Goal: Task Accomplishment & Management: Use online tool/utility

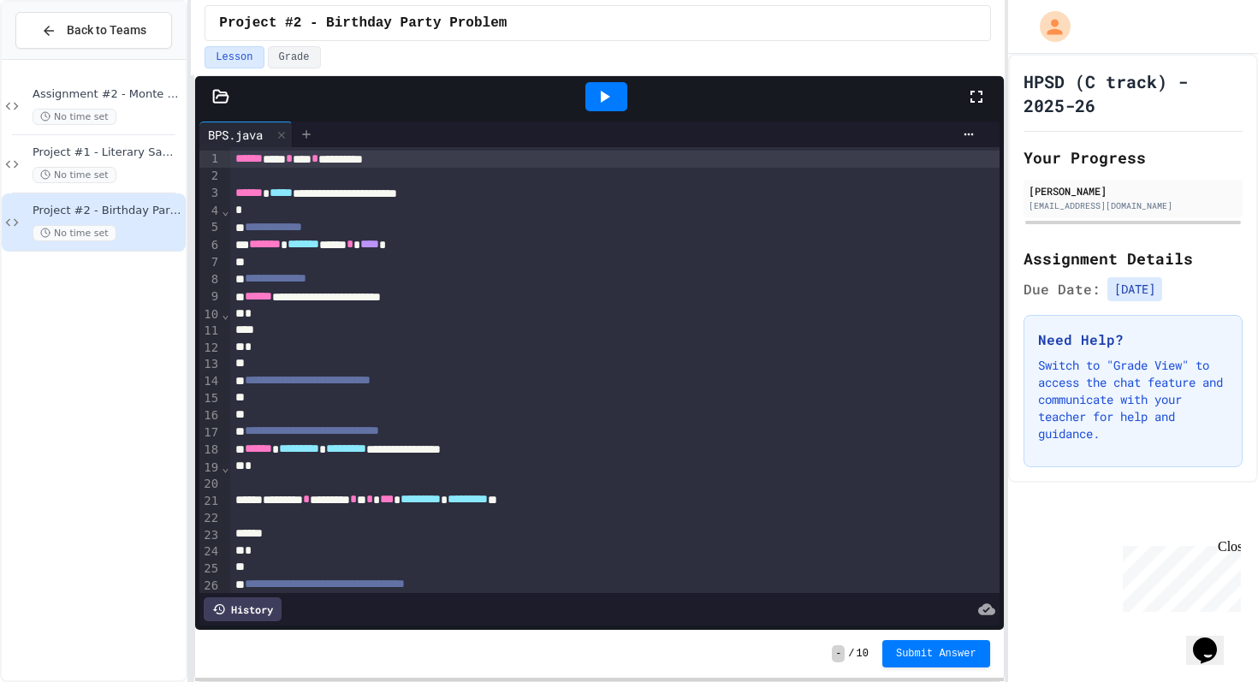
click at [312, 130] on icon at bounding box center [307, 135] width 14 height 14
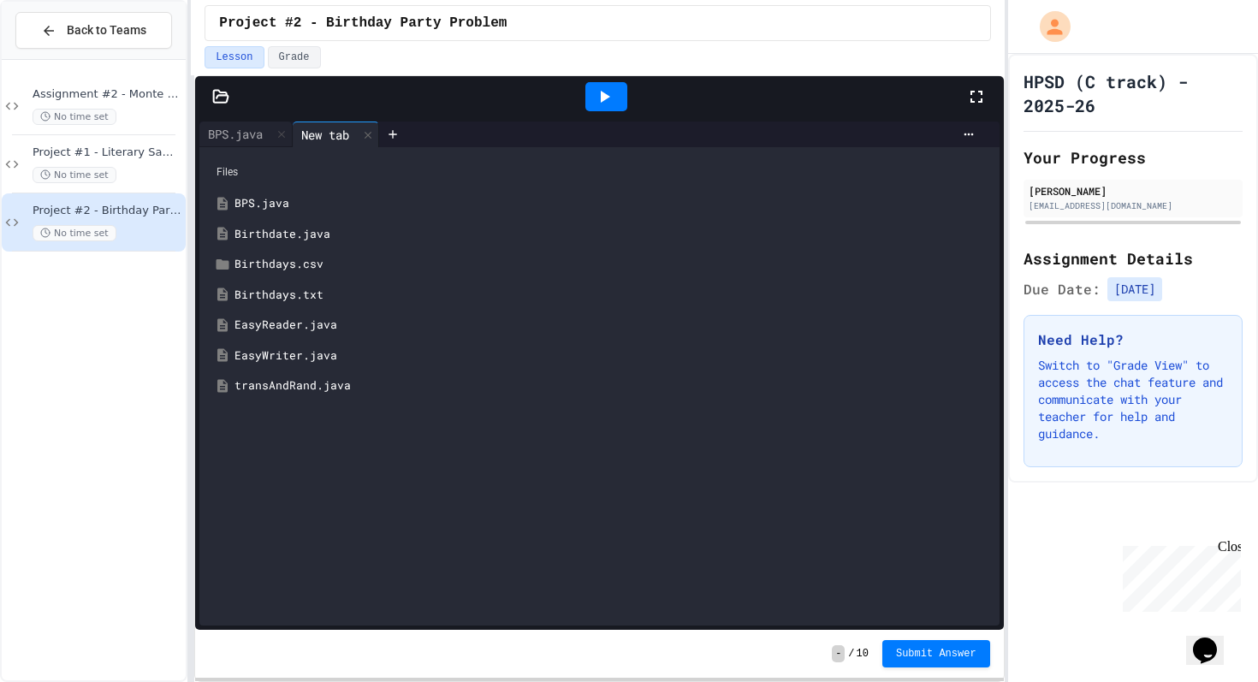
click at [311, 234] on div "Birthdate.java" at bounding box center [612, 234] width 754 height 17
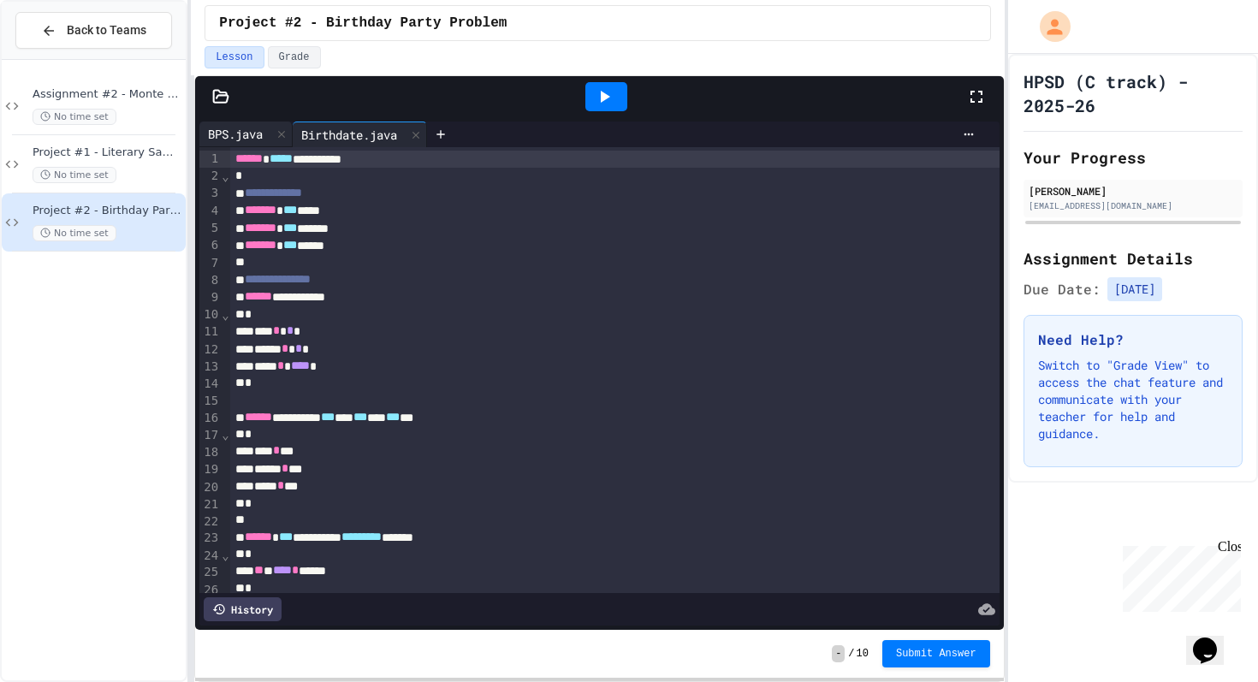
click at [252, 128] on div "BPS.java" at bounding box center [235, 134] width 72 height 18
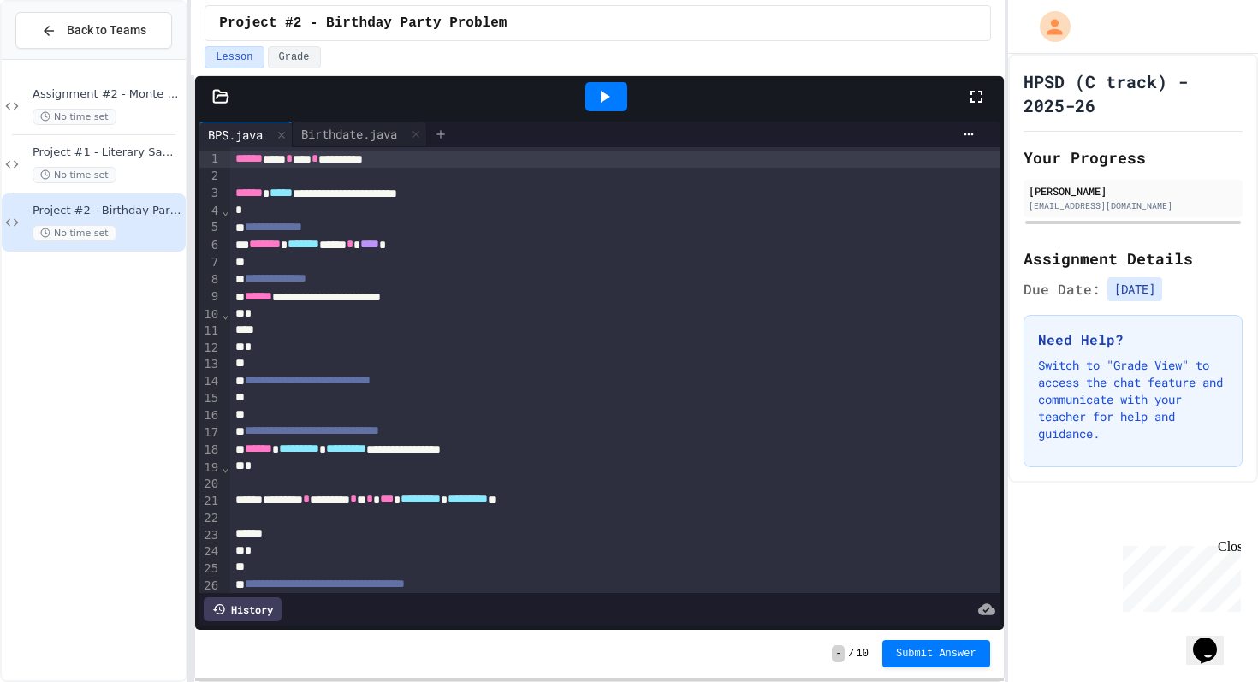
click at [448, 133] on icon at bounding box center [441, 135] width 14 height 14
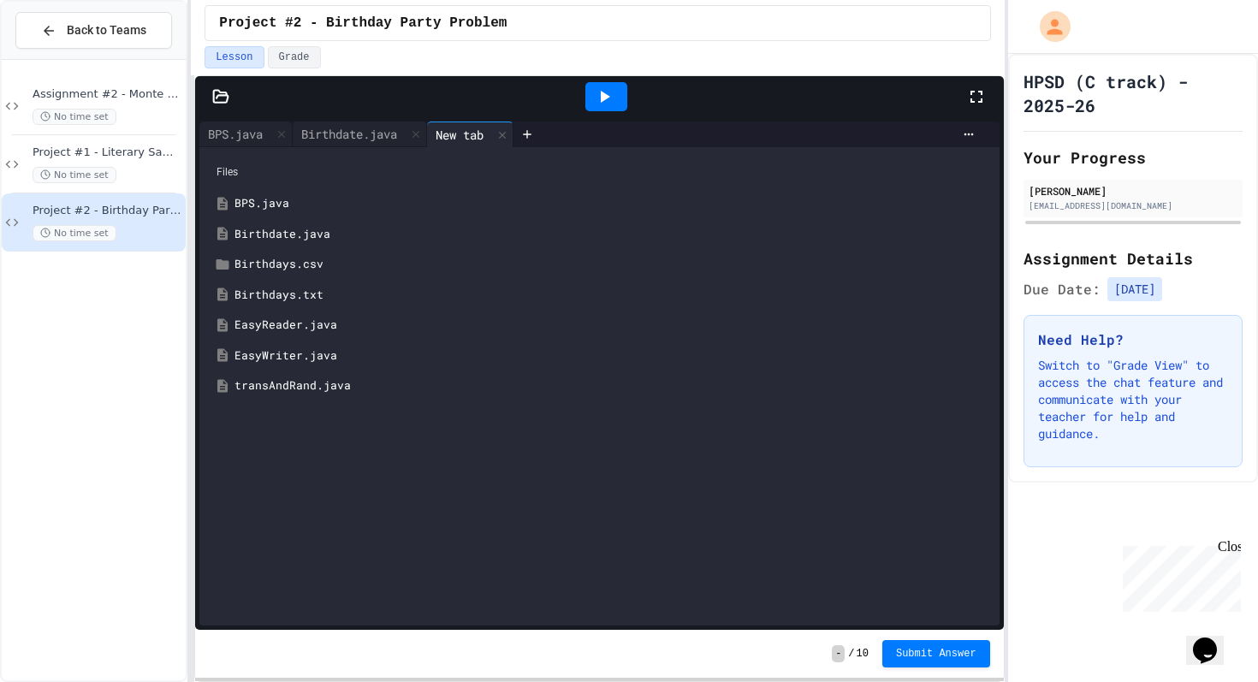
click at [320, 355] on div "EasyWriter.java" at bounding box center [612, 355] width 754 height 17
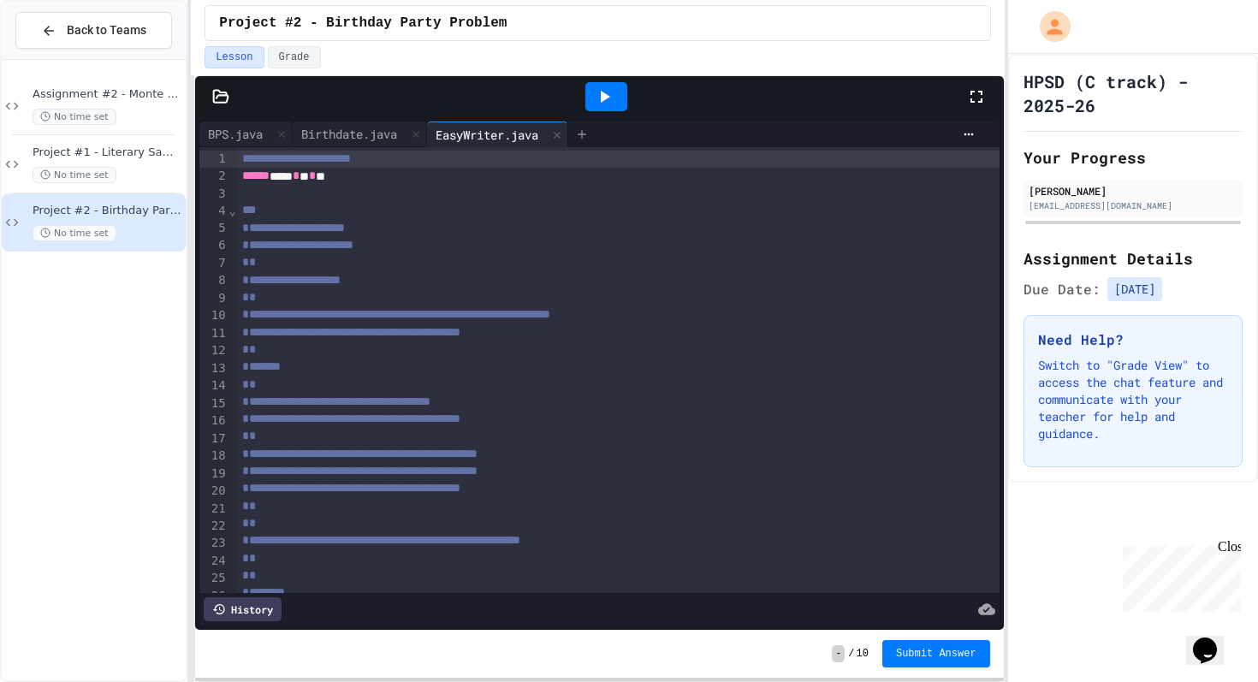
click at [589, 128] on icon at bounding box center [582, 135] width 14 height 14
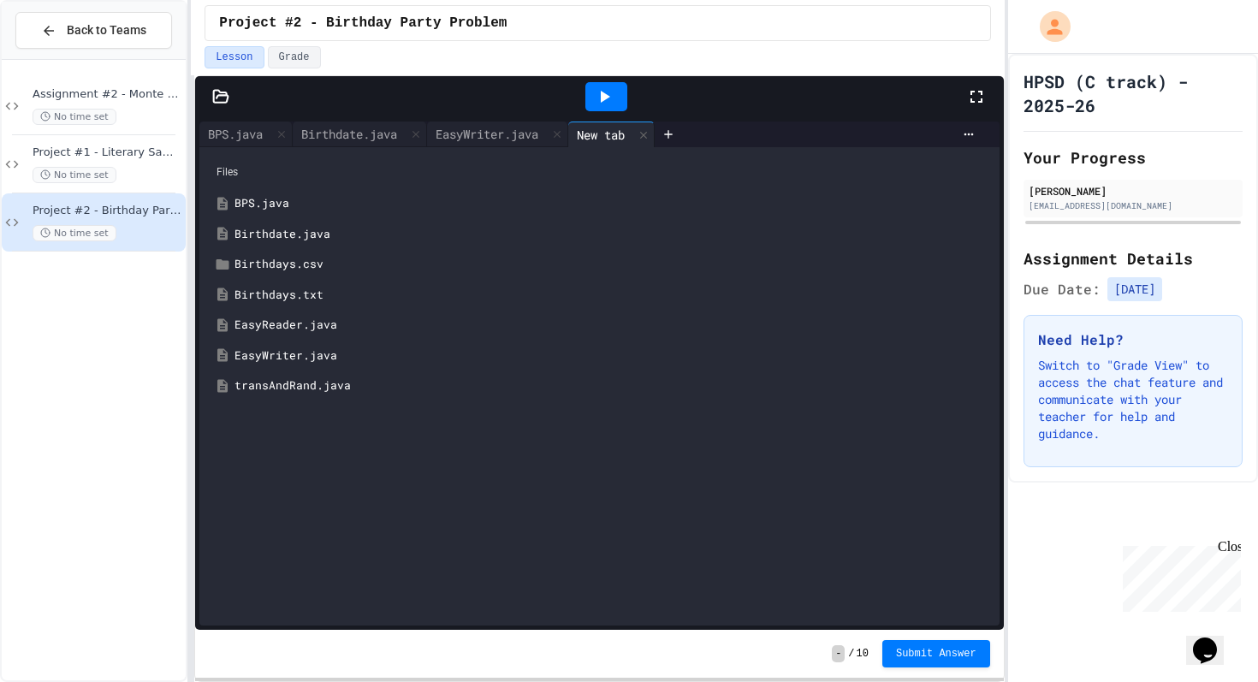
click at [287, 296] on div "Birthdays.txt" at bounding box center [612, 295] width 754 height 17
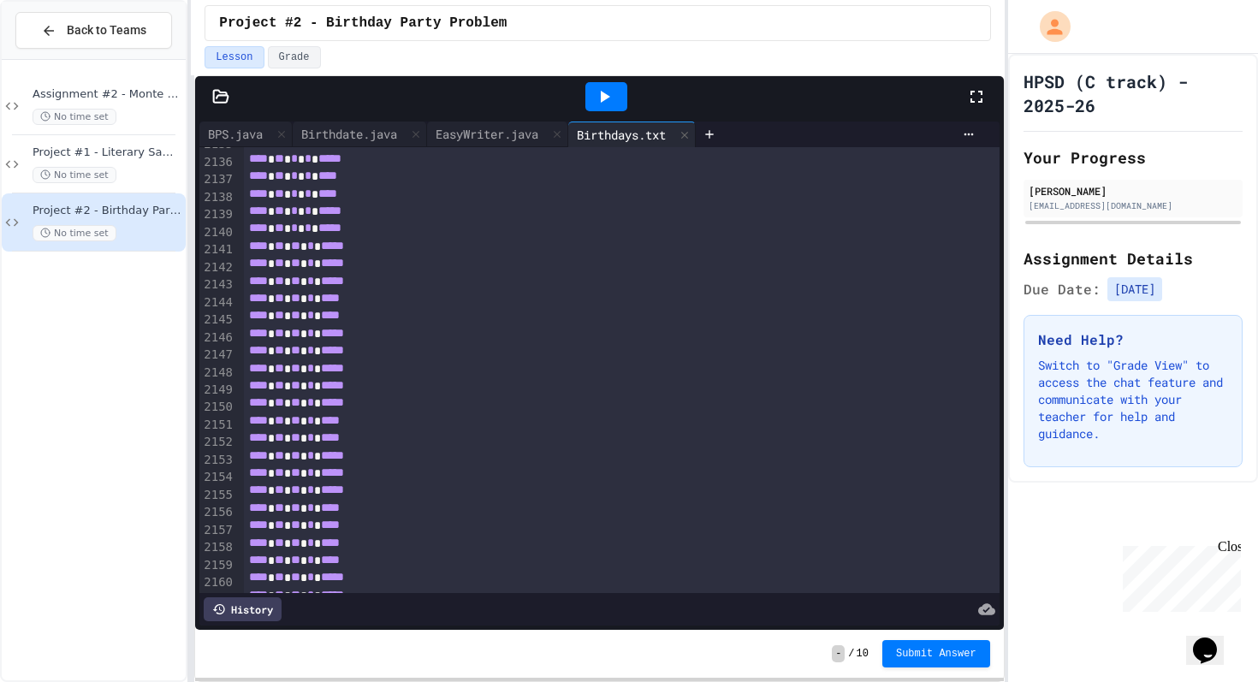
scroll to position [37388, 0]
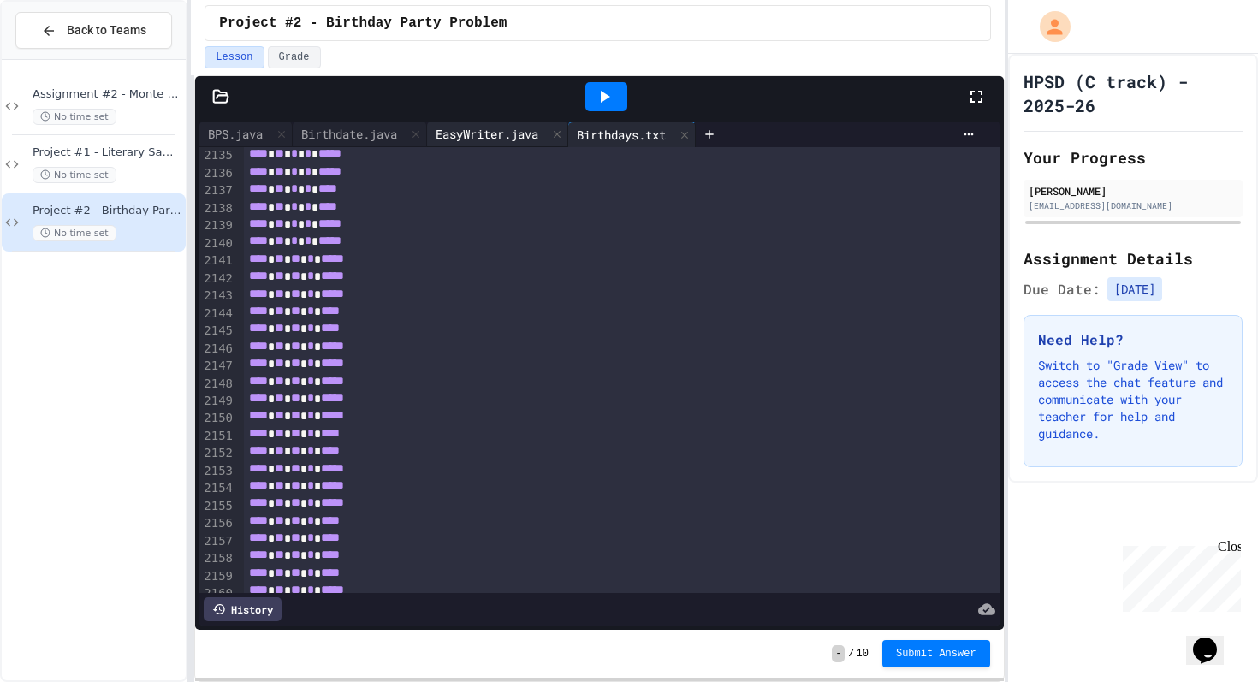
click at [452, 140] on div "EasyWriter.java" at bounding box center [487, 134] width 120 height 18
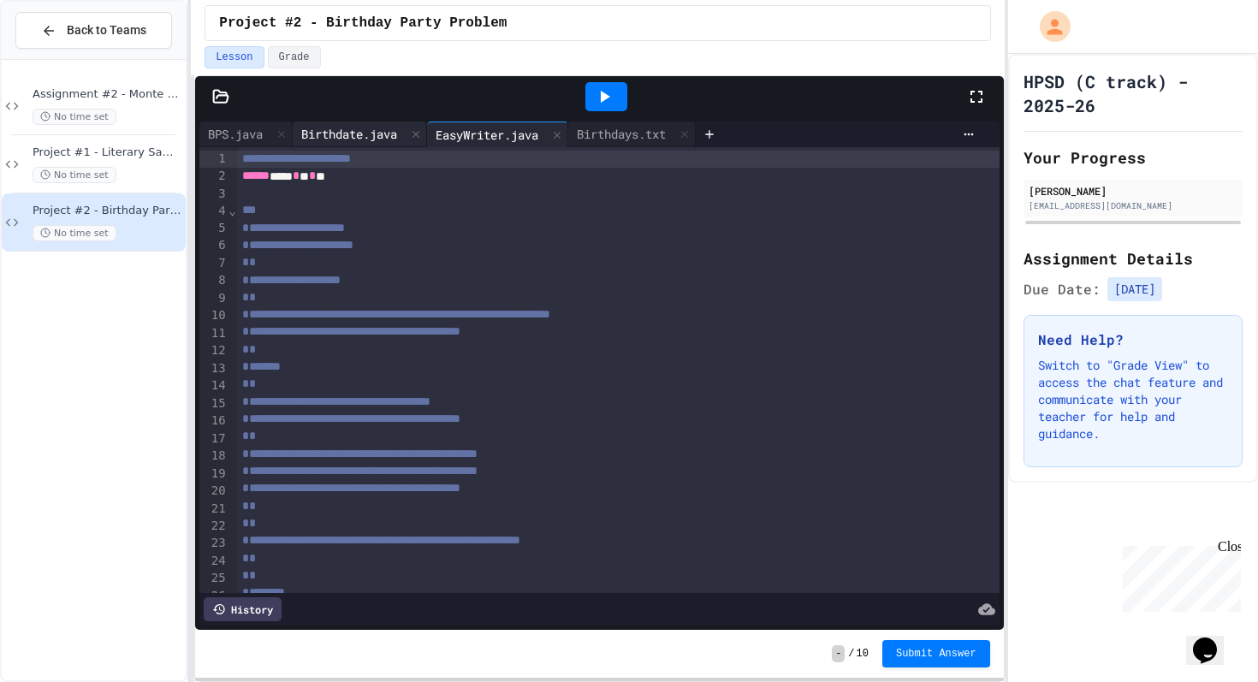
click at [323, 136] on div "Birthdate.java" at bounding box center [349, 134] width 113 height 18
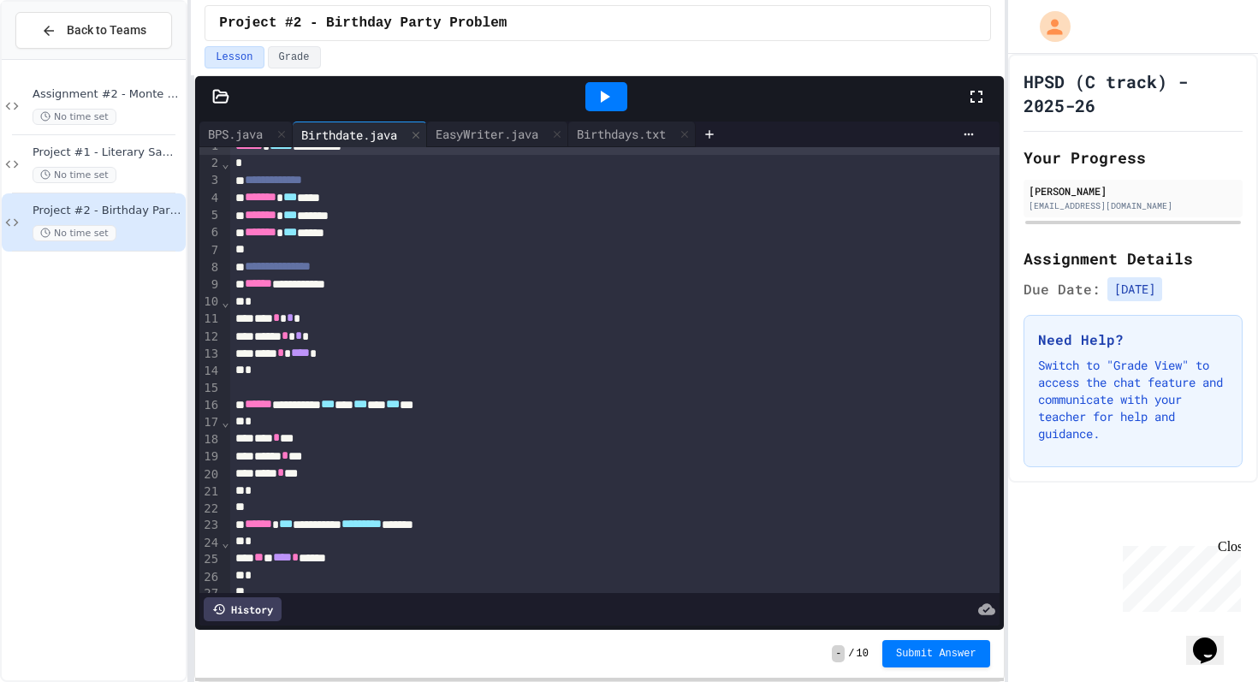
scroll to position [0, 0]
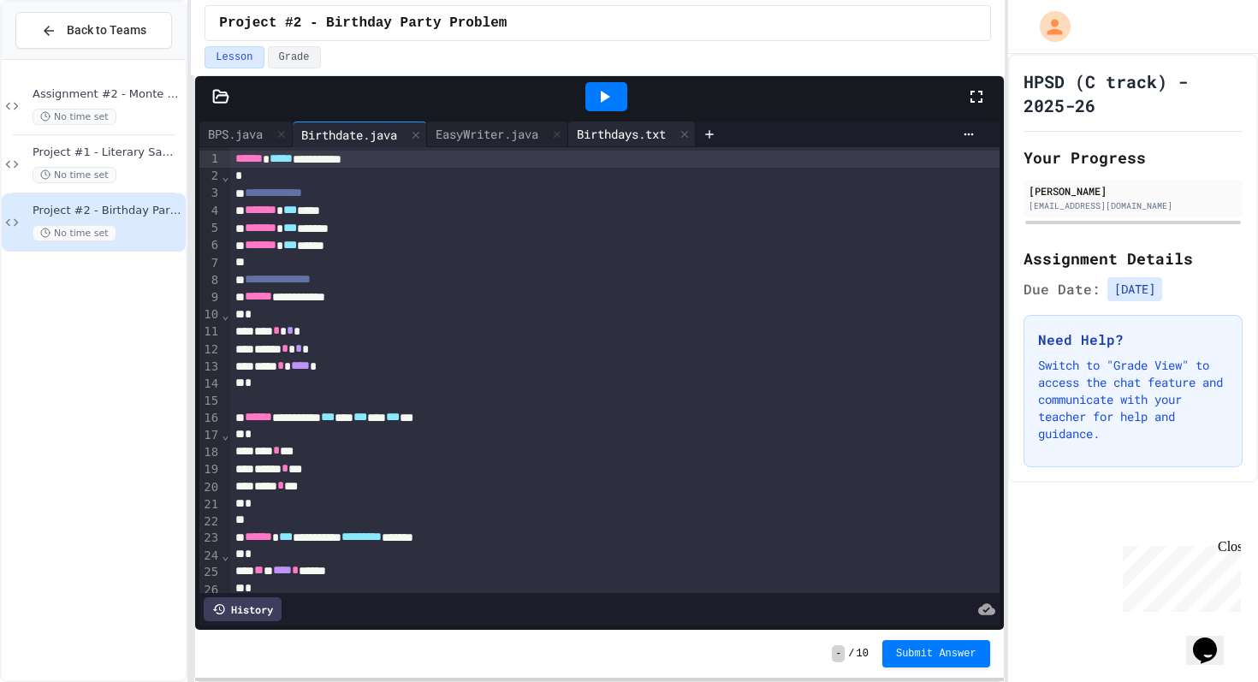
click at [639, 138] on div "Birthdays.txt" at bounding box center [621, 134] width 106 height 18
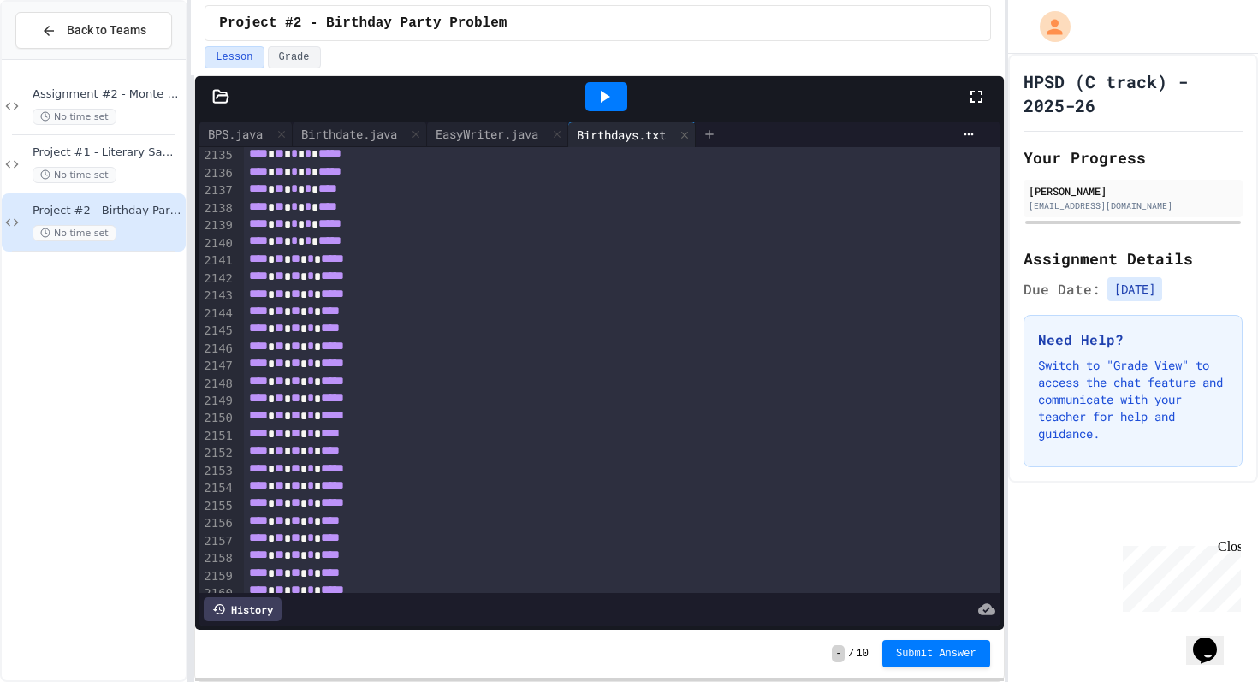
click at [716, 128] on icon at bounding box center [710, 135] width 14 height 14
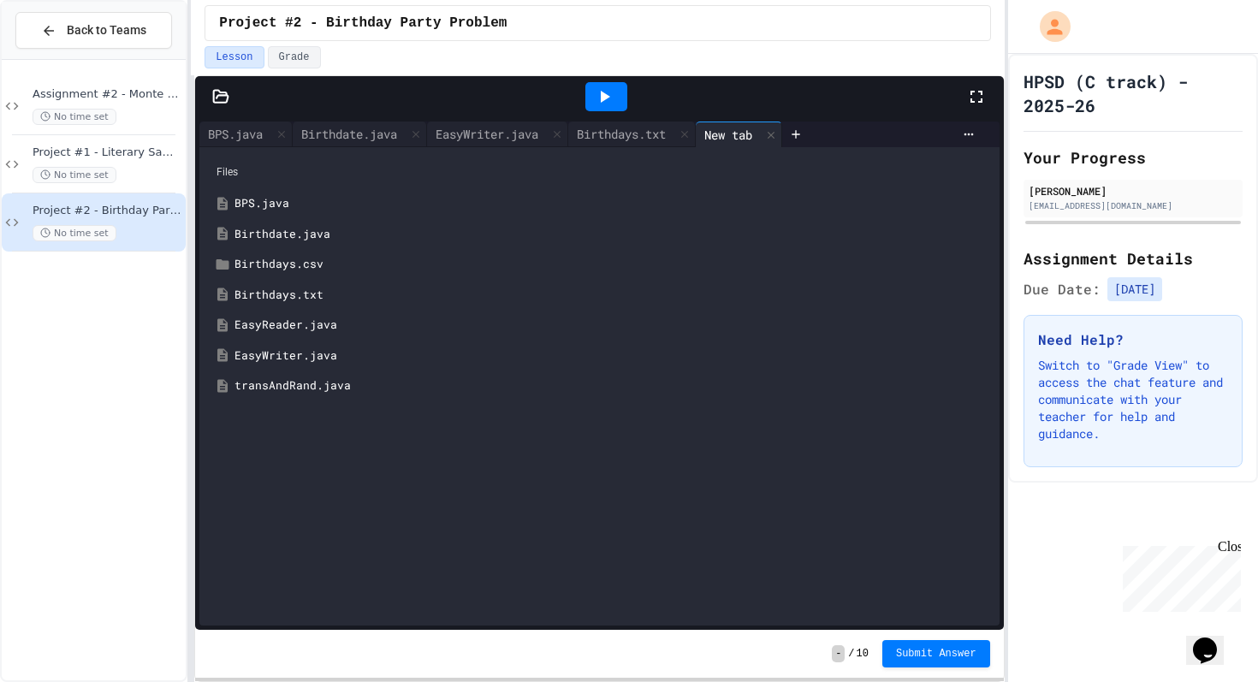
click at [273, 382] on div "transAndRand.java" at bounding box center [612, 385] width 754 height 17
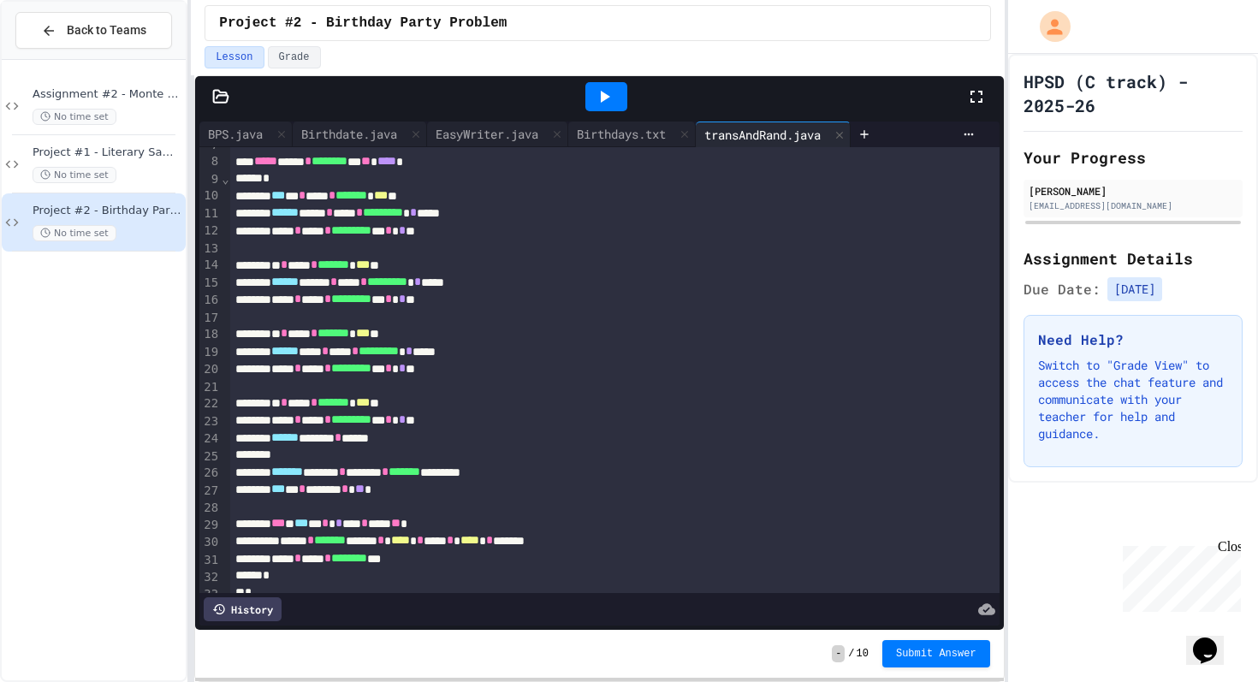
scroll to position [149, 0]
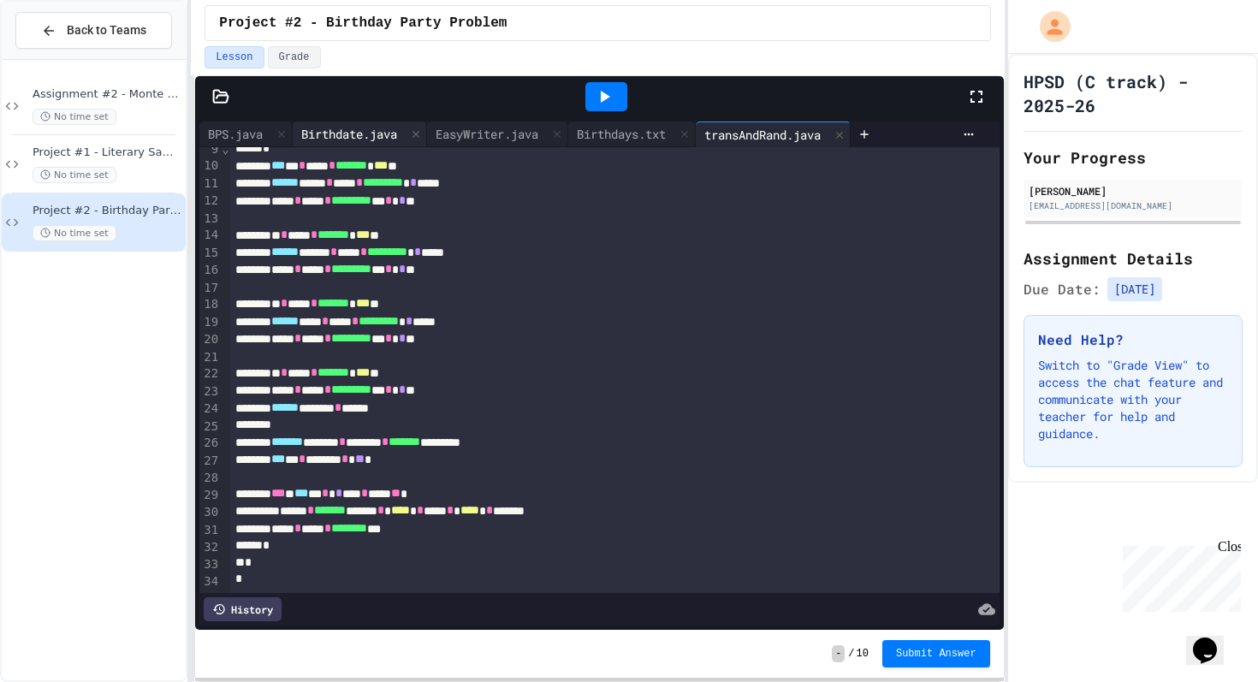
click at [349, 129] on div "Birthdate.java" at bounding box center [349, 134] width 113 height 18
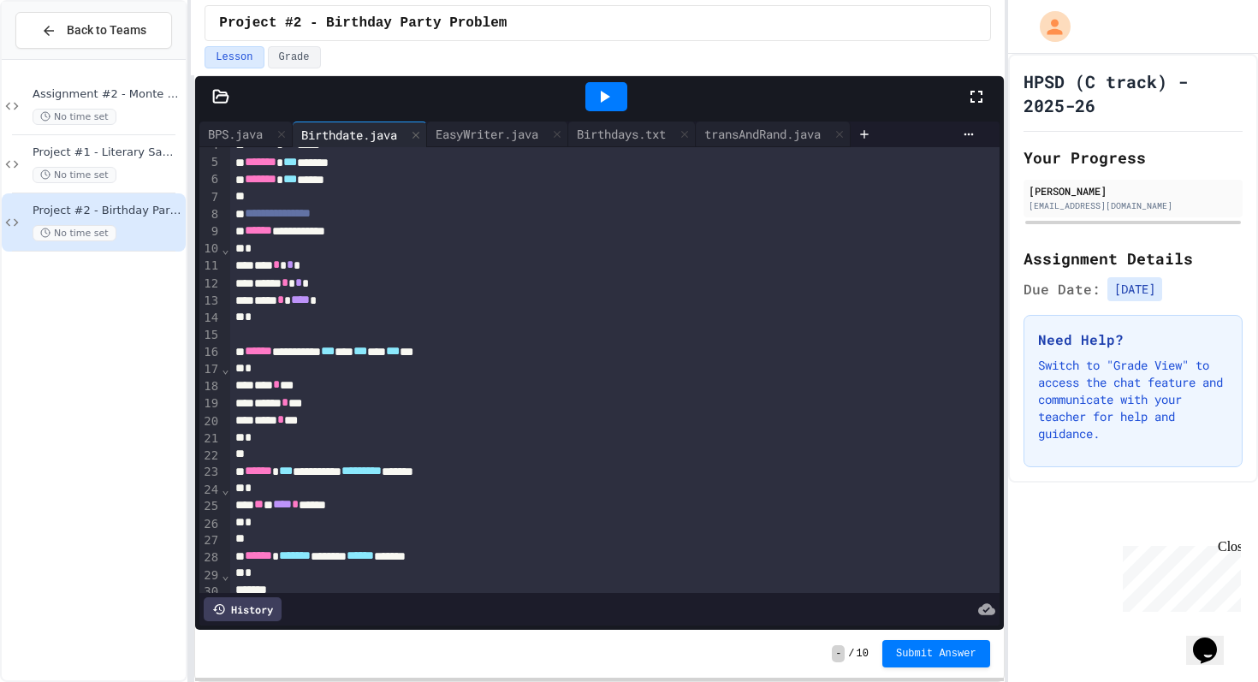
scroll to position [61, 0]
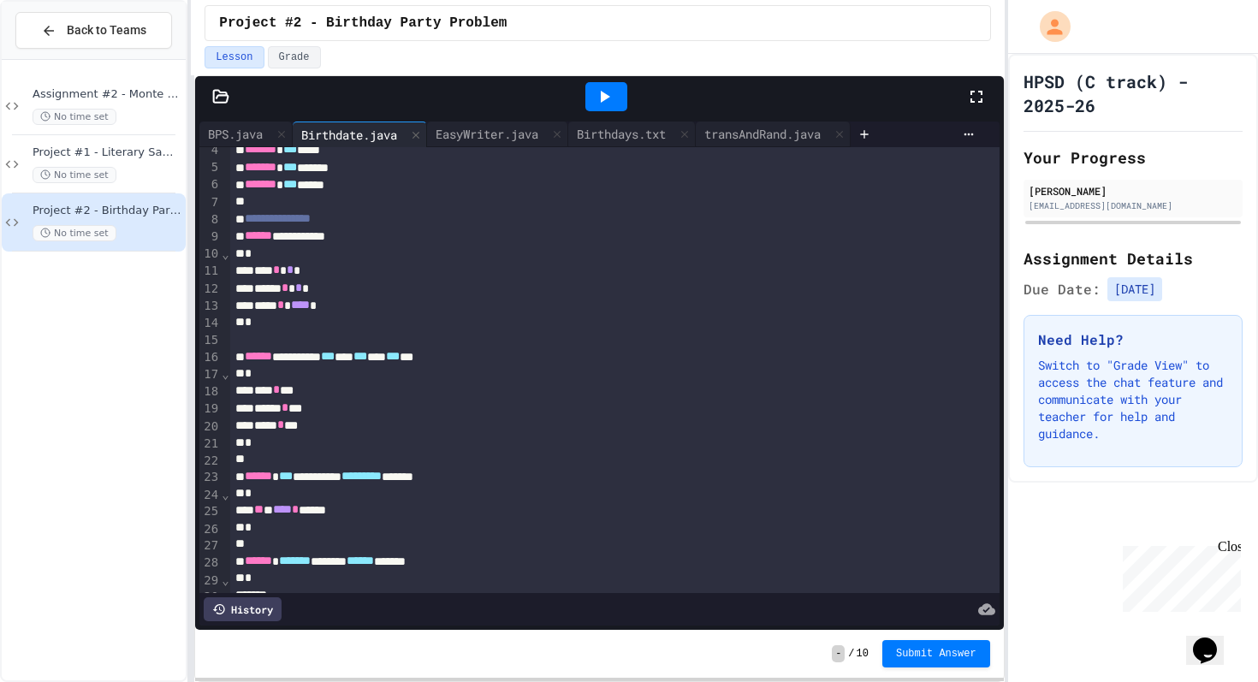
click at [365, 514] on div "** * **** * ******" at bounding box center [614, 510] width 769 height 17
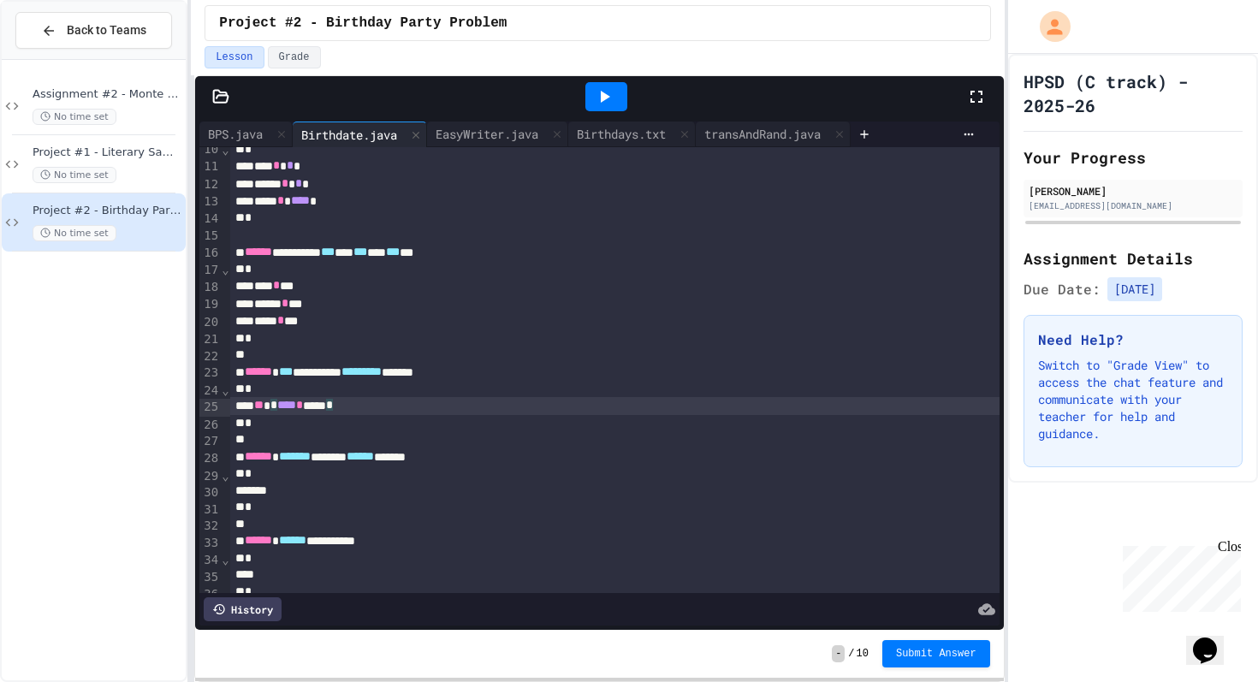
scroll to position [181, 0]
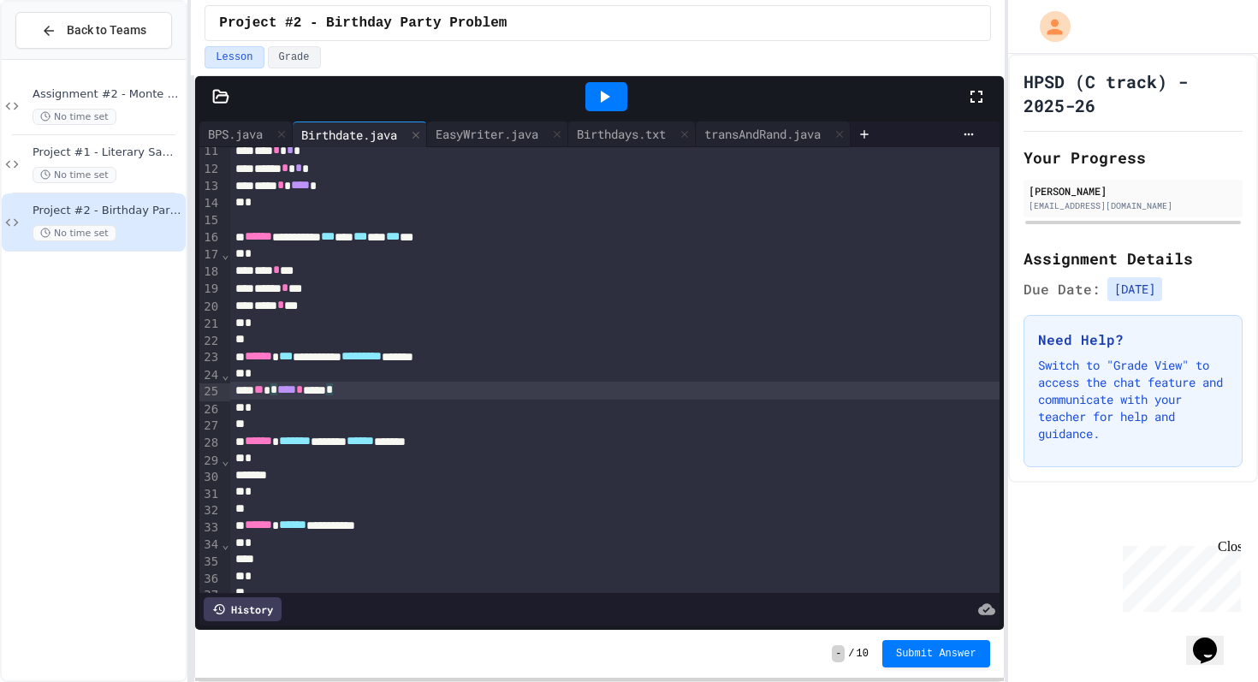
click at [381, 484] on div at bounding box center [614, 475] width 769 height 17
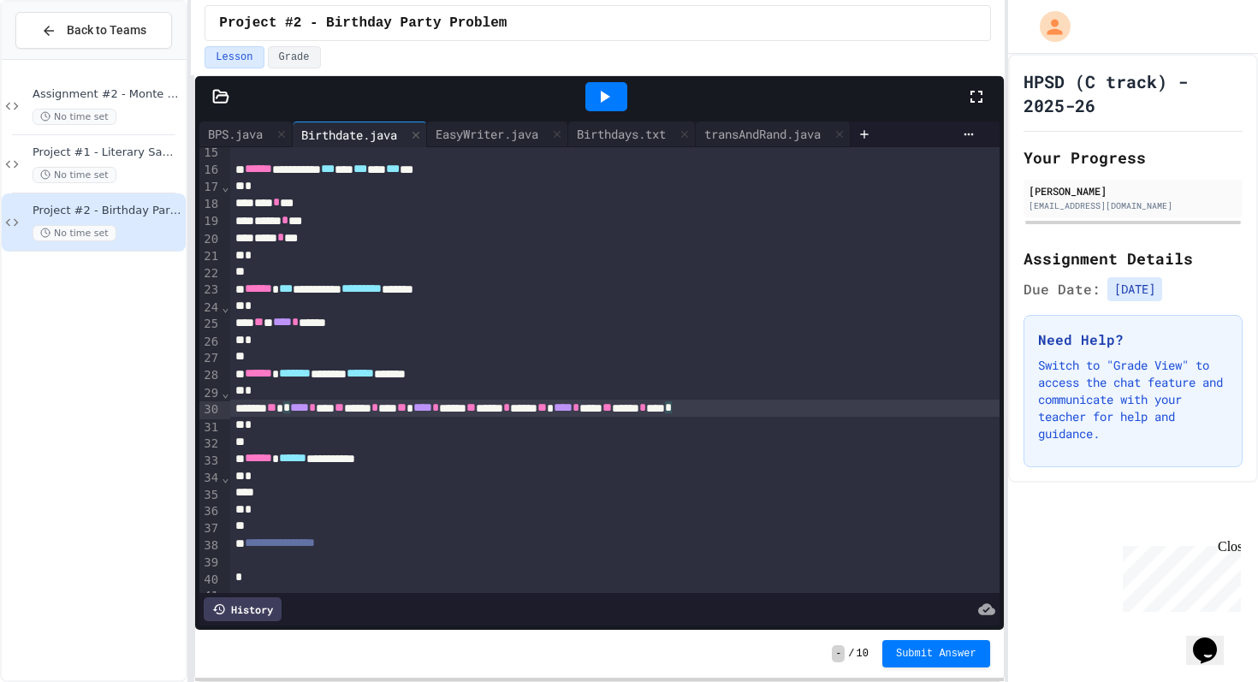
scroll to position [264, 0]
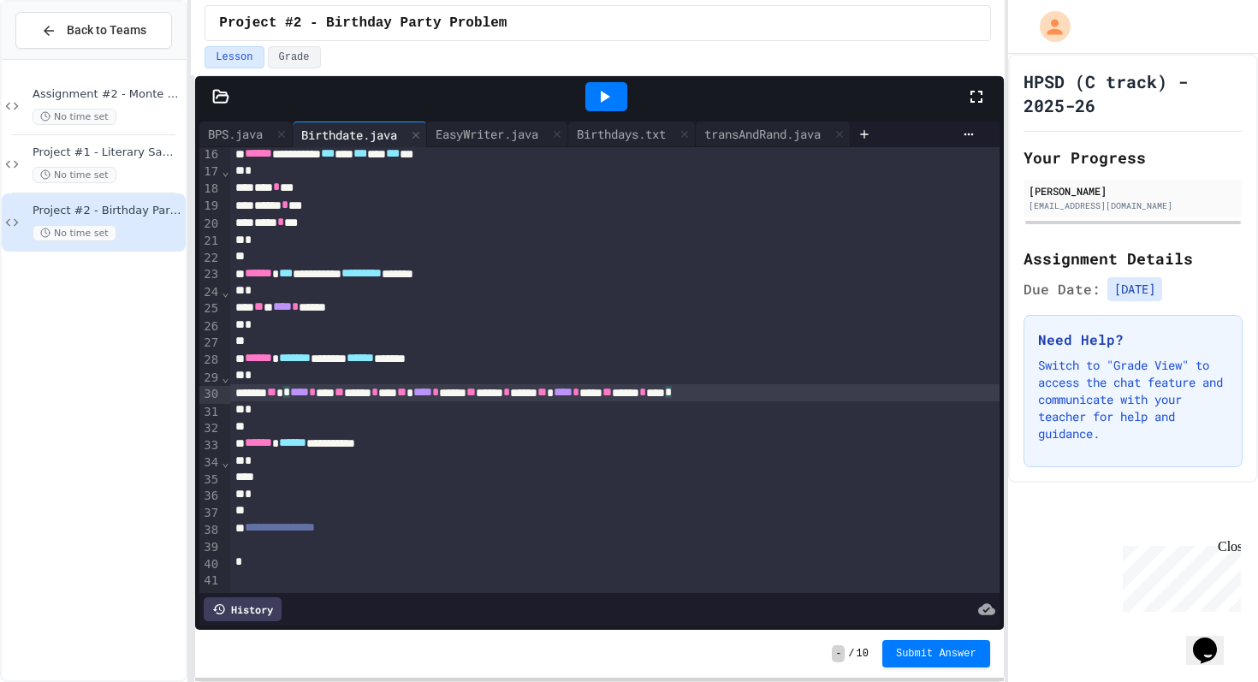
click at [509, 476] on div at bounding box center [614, 477] width 769 height 17
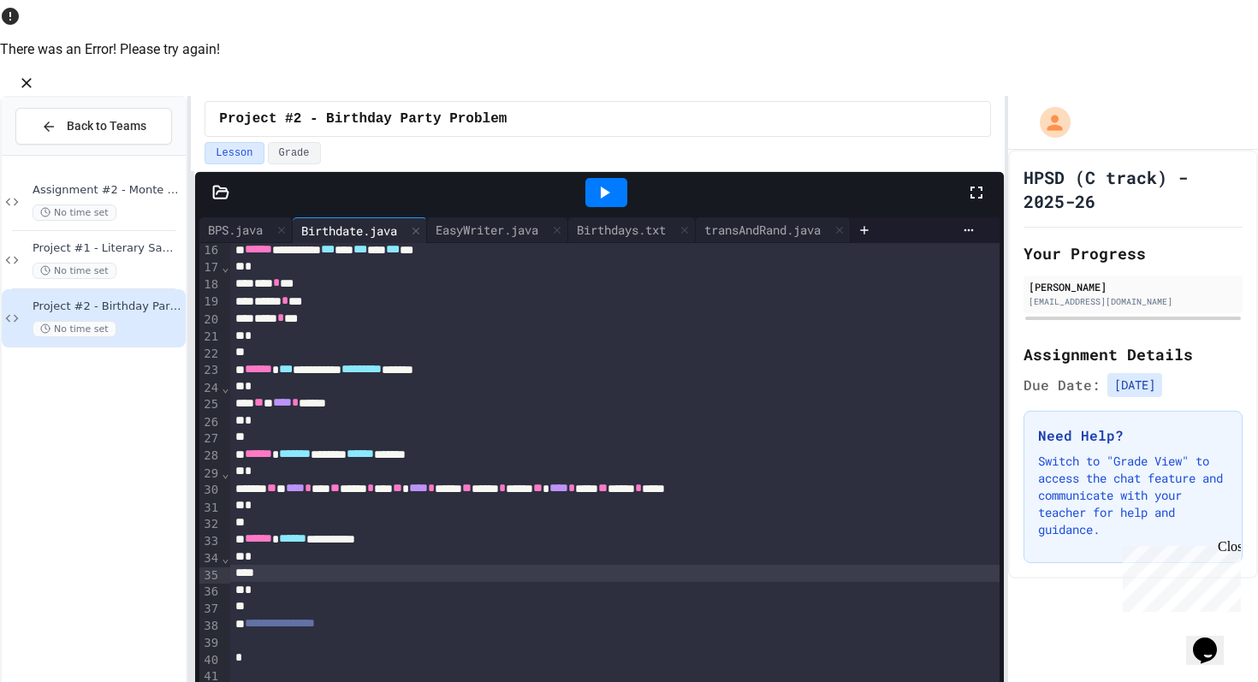
click at [32, 78] on icon "Close" at bounding box center [26, 83] width 10 height 10
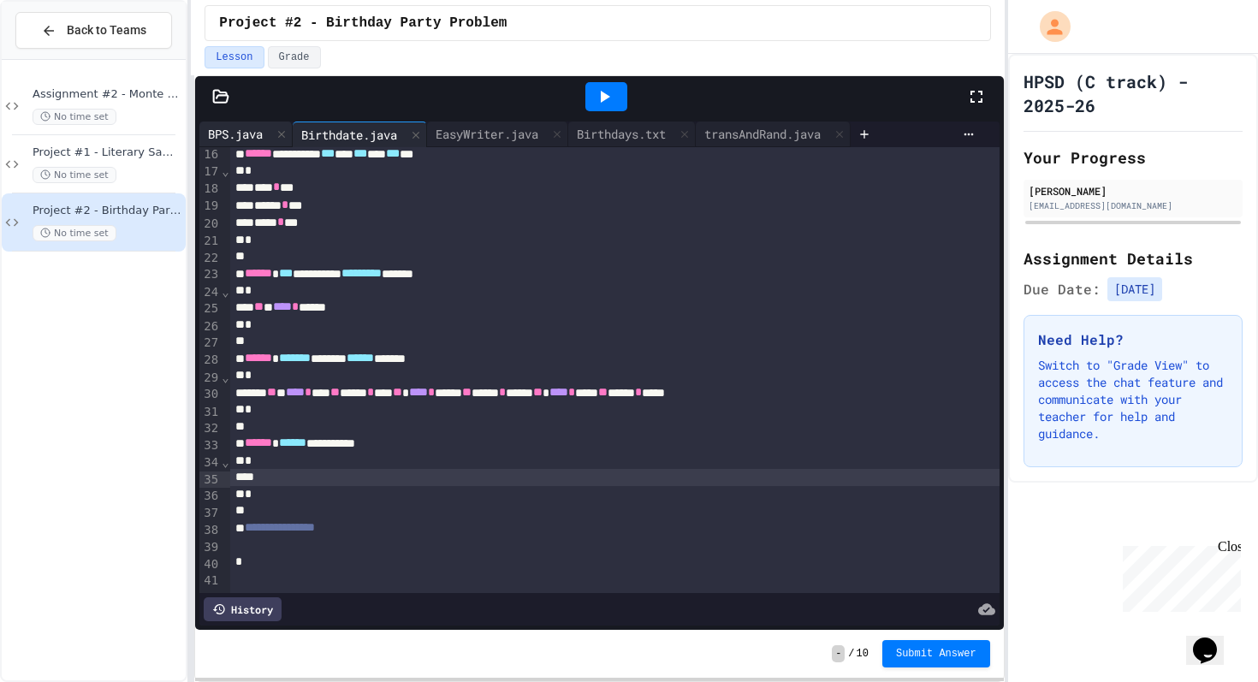
click at [242, 129] on div "BPS.java" at bounding box center [235, 134] width 72 height 18
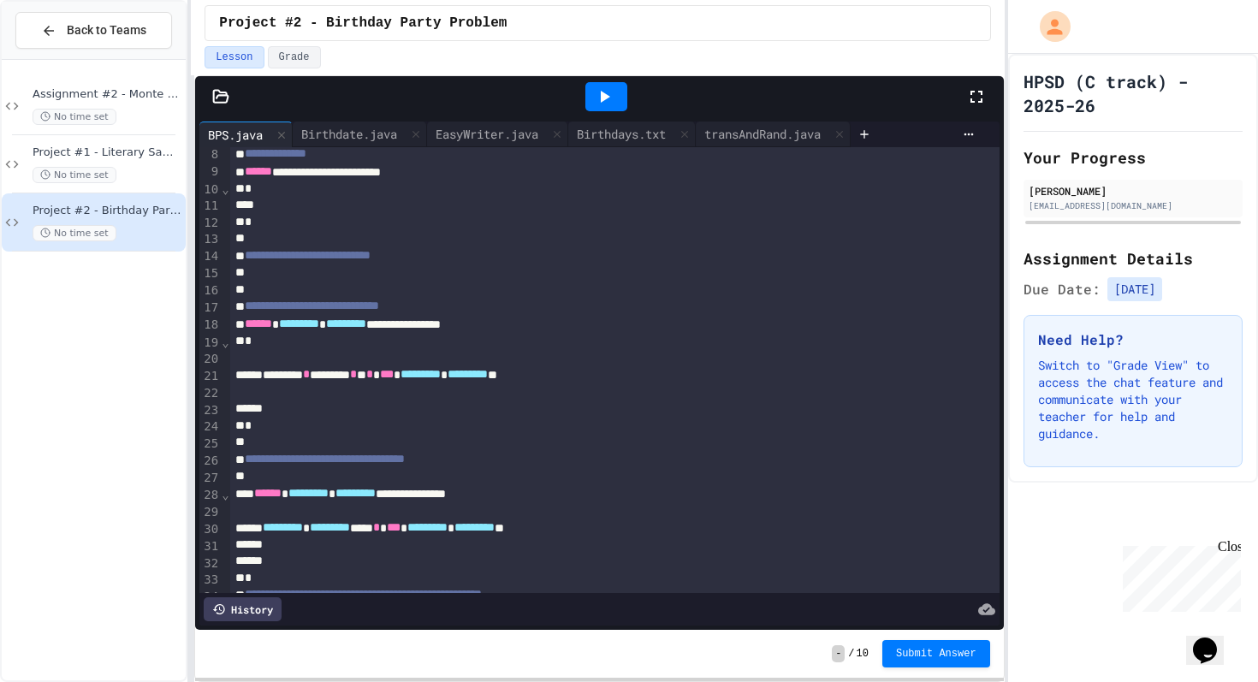
scroll to position [123, 0]
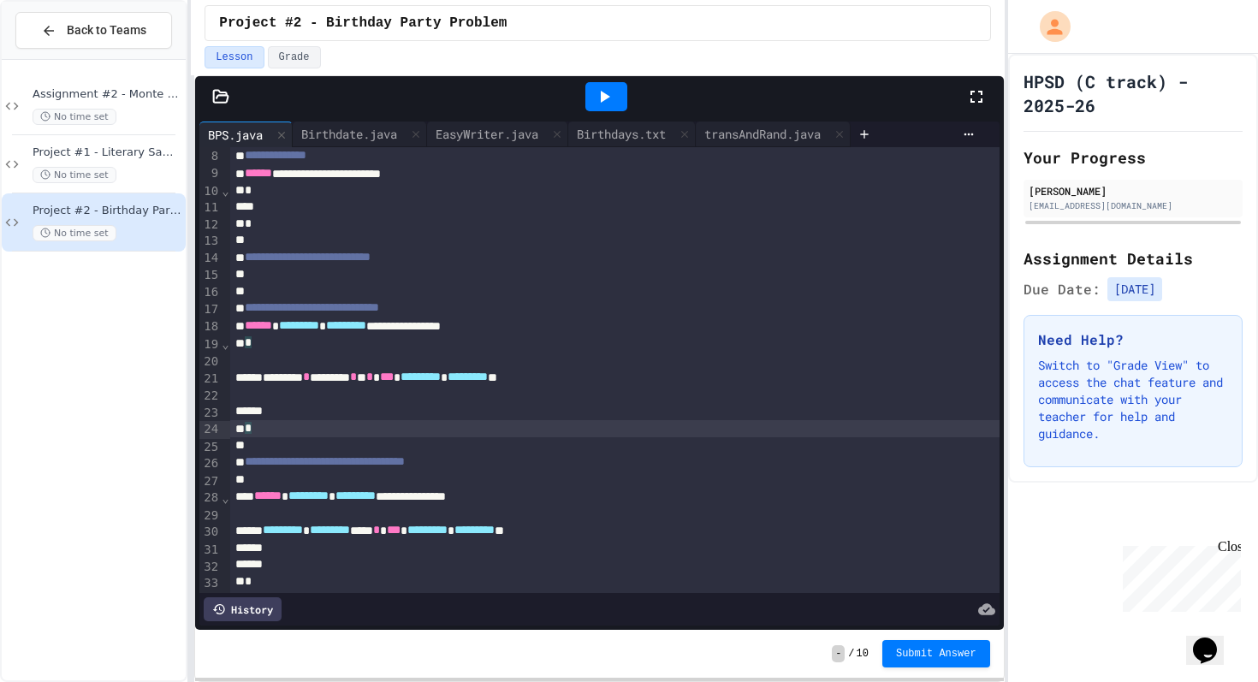
click at [431, 421] on div "*" at bounding box center [614, 428] width 769 height 17
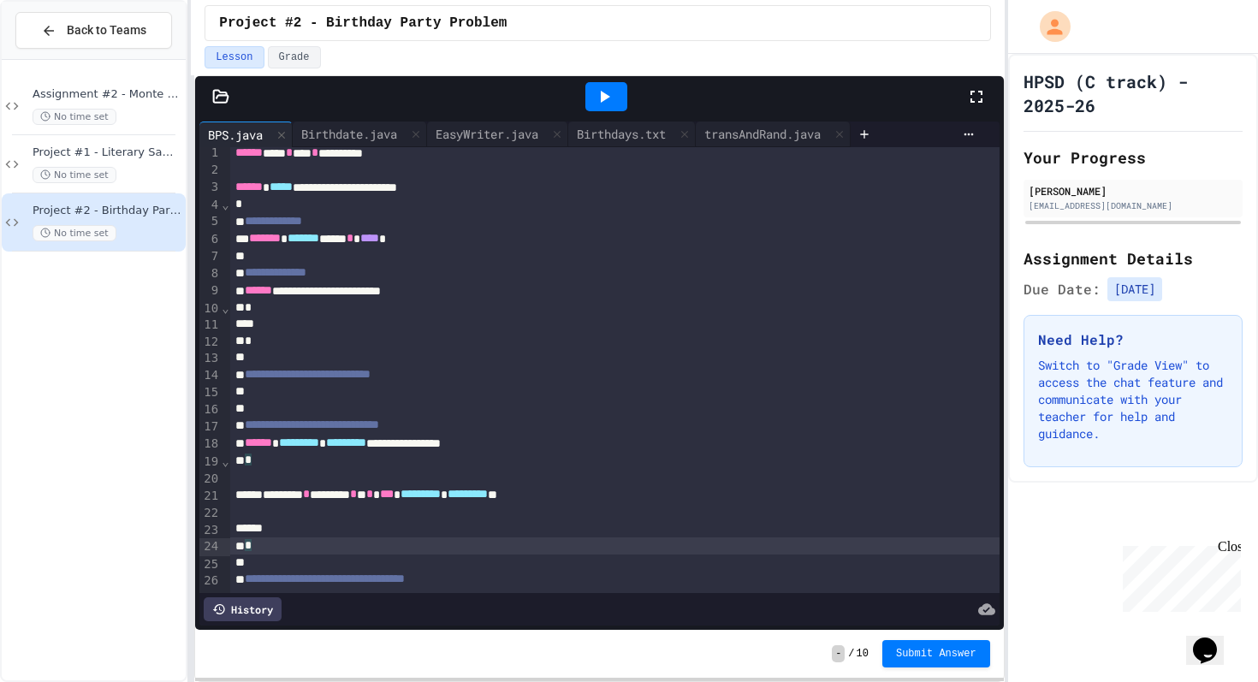
scroll to position [0, 0]
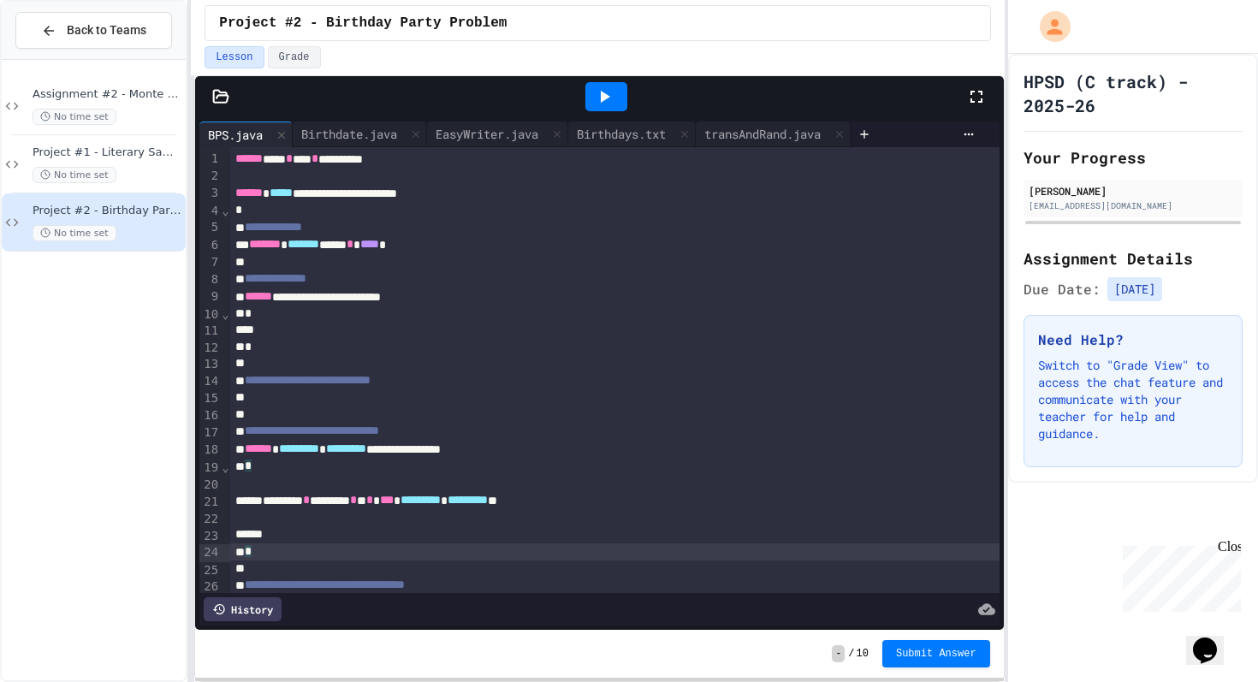
click at [446, 477] on div at bounding box center [614, 484] width 769 height 17
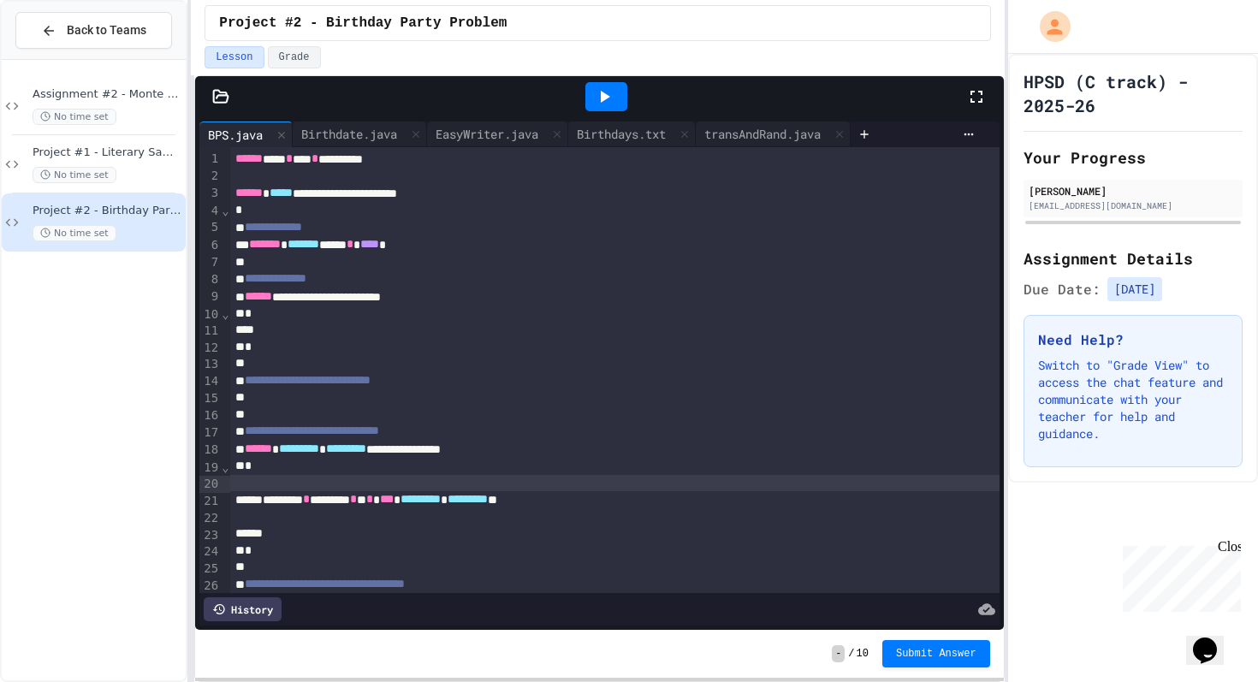
click at [448, 506] on div "********* * ********* * * *** ********* * ********* **" at bounding box center [614, 499] width 769 height 17
click at [448, 484] on div at bounding box center [614, 483] width 769 height 17
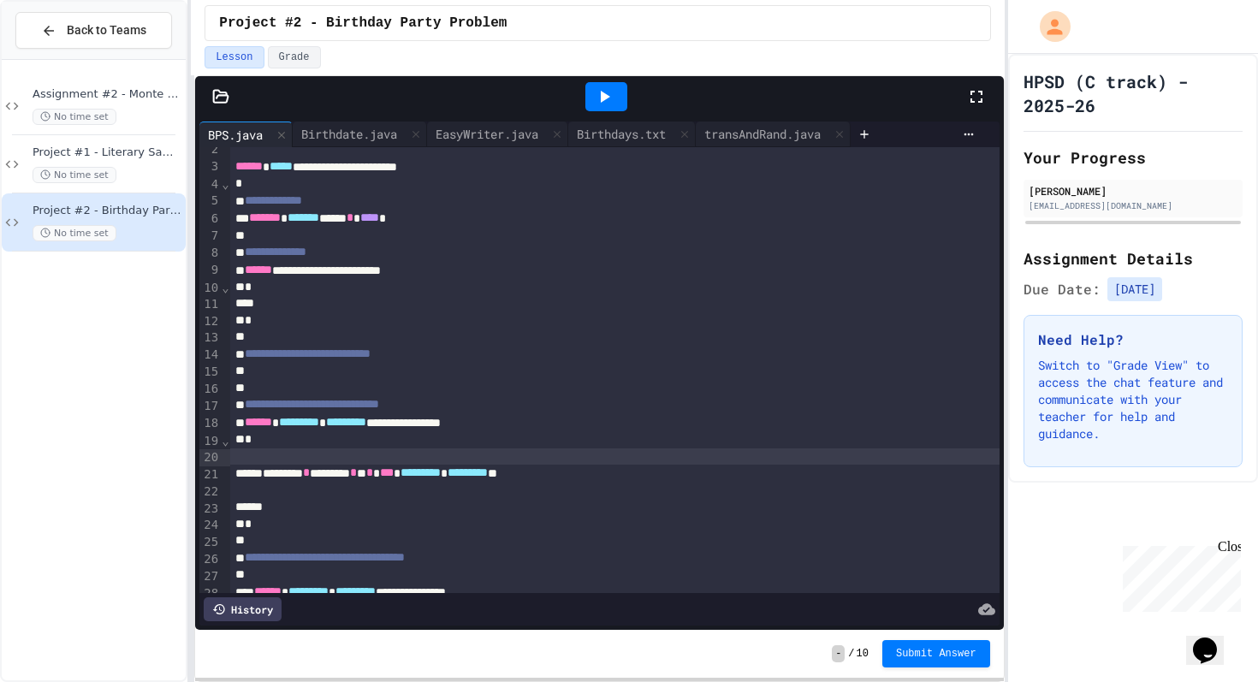
scroll to position [32, 0]
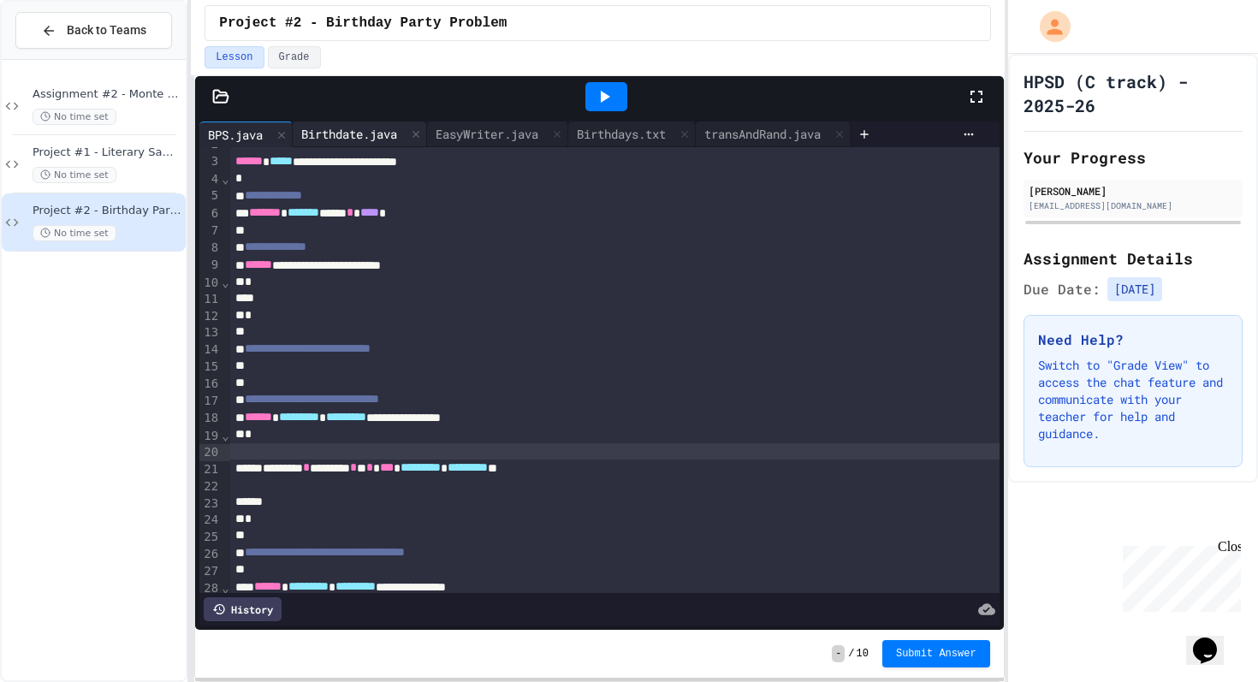
click at [383, 138] on div "Birthdate.java" at bounding box center [349, 134] width 113 height 18
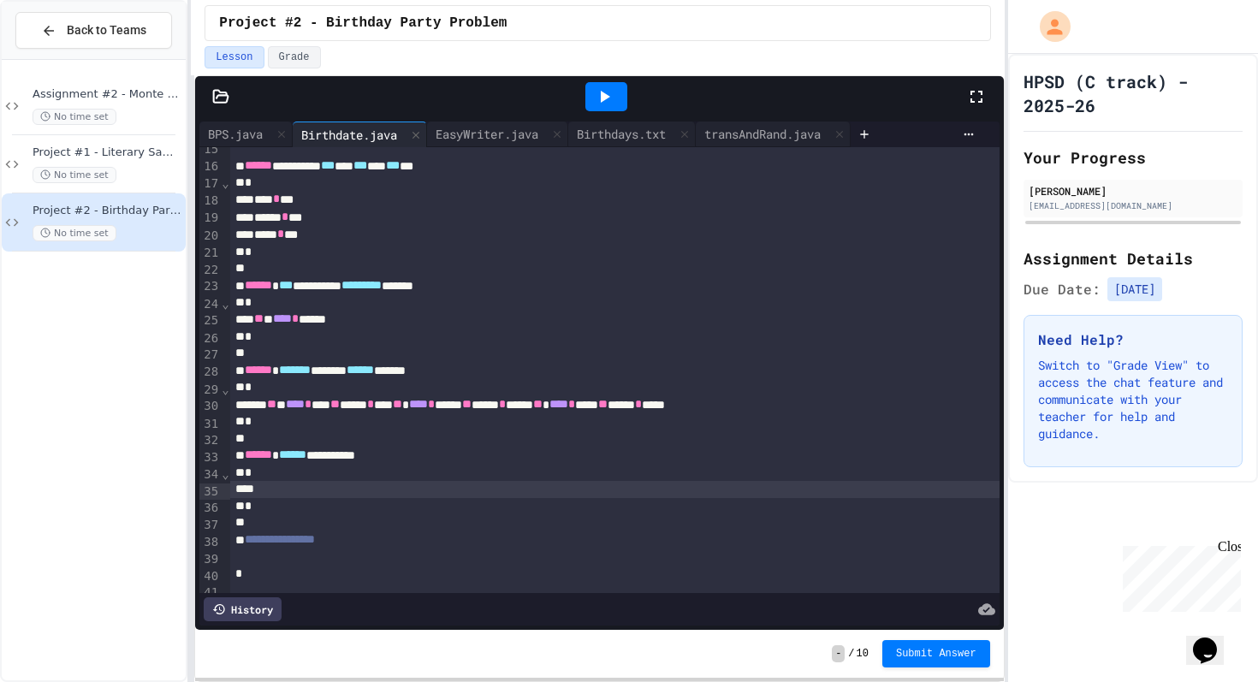
scroll to position [264, 0]
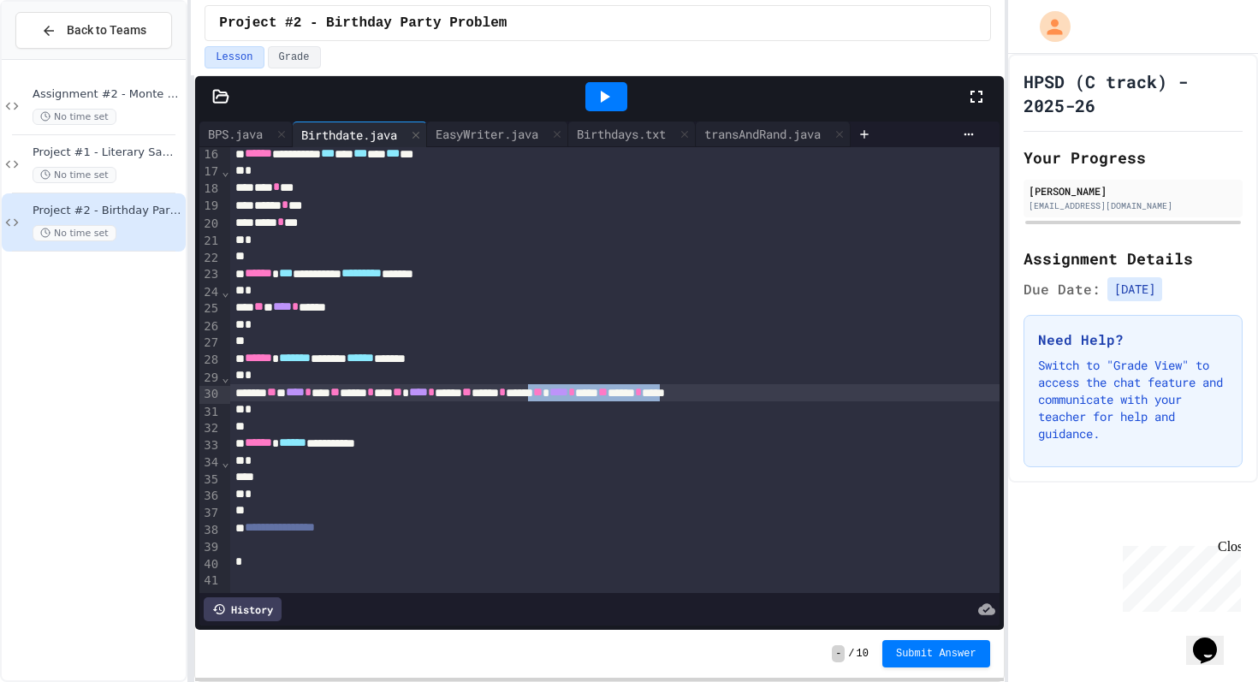
drag, startPoint x: 674, startPoint y: 401, endPoint x: 869, endPoint y: 398, distance: 194.3
click at [869, 398] on div "** * **** * *** ** ***** * *** ** **** * ***** ** ***** * ***** ** **** * **** …" at bounding box center [614, 392] width 769 height 17
click at [457, 378] on div "*" at bounding box center [614, 375] width 769 height 17
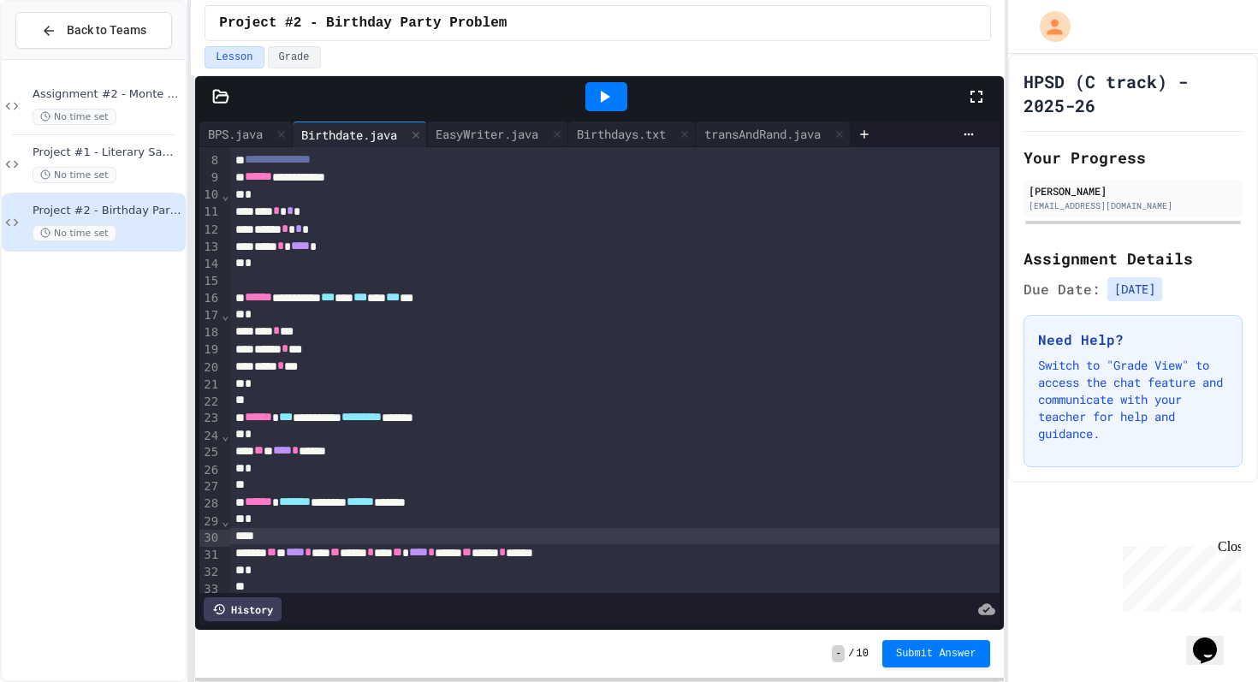
scroll to position [280, 0]
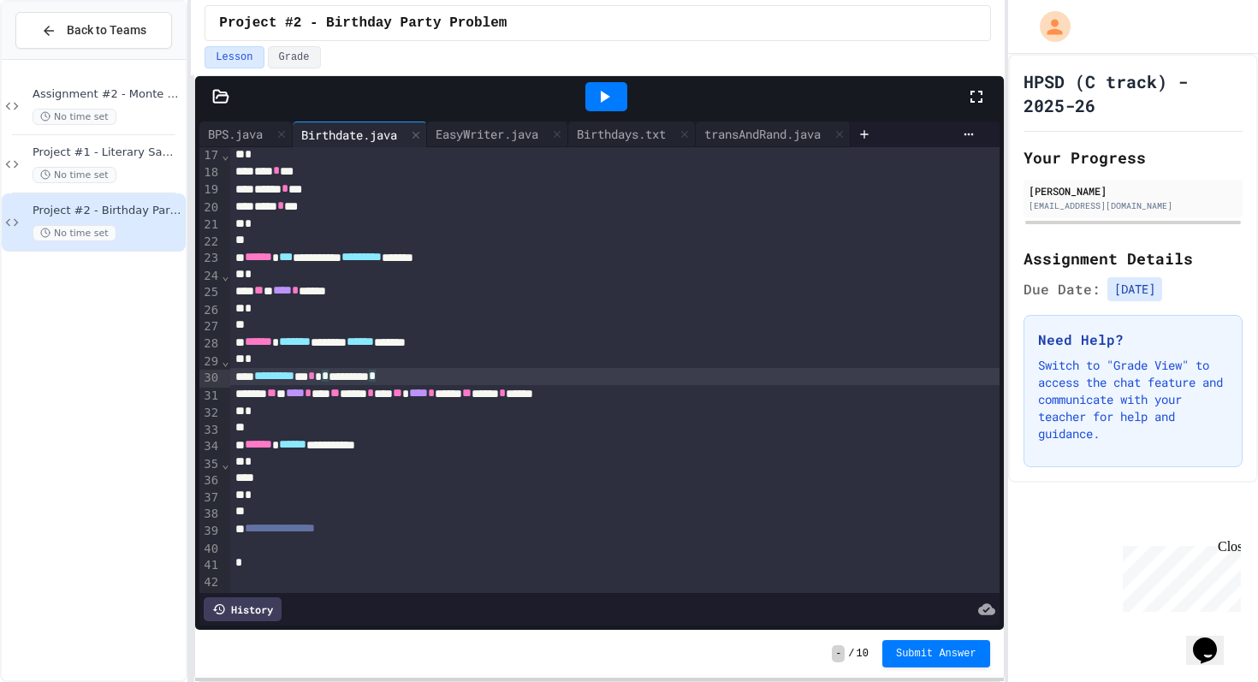
click at [520, 371] on div "********* * * * ********* *" at bounding box center [614, 376] width 769 height 17
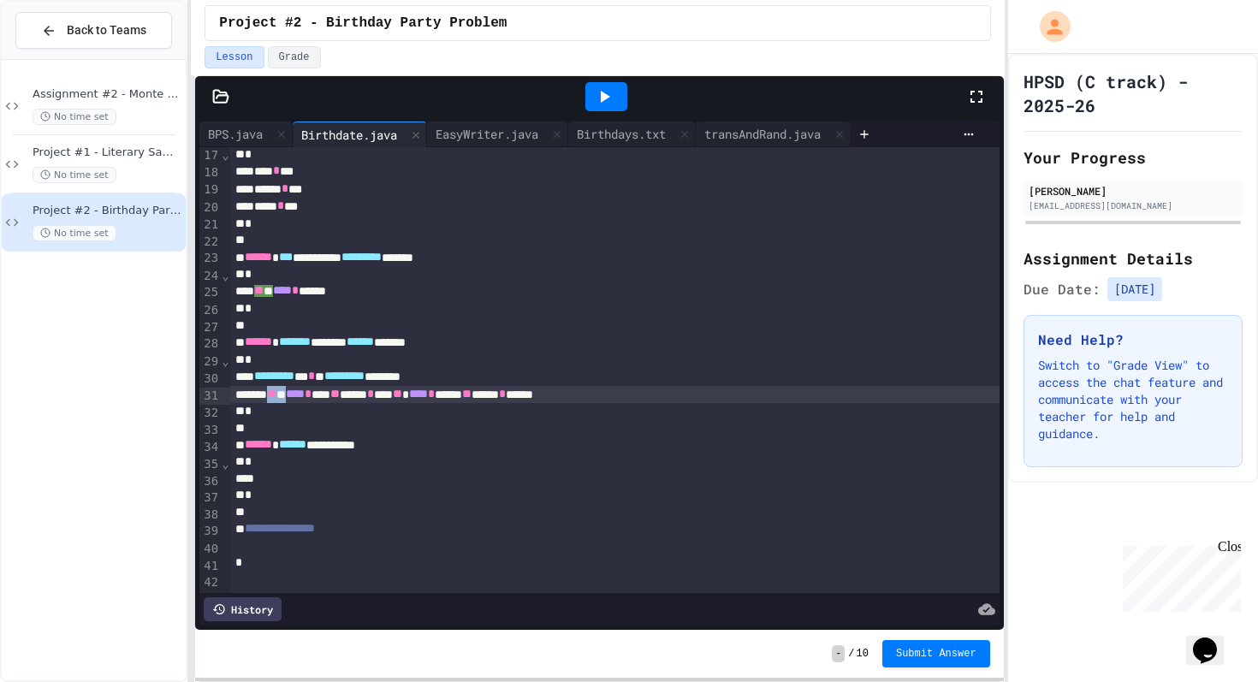
drag, startPoint x: 317, startPoint y: 401, endPoint x: 288, endPoint y: 401, distance: 29.1
click at [288, 401] on div "** * **** * *** ** ***** * *** ** **** * ***** ** ***** * ******" at bounding box center [614, 394] width 769 height 17
click at [704, 400] on div "****** **** * *** ** ***** * *** ** **** * ***** ** ***** * ***** *" at bounding box center [614, 393] width 769 height 17
click at [288, 399] on span "******" at bounding box center [280, 393] width 27 height 12
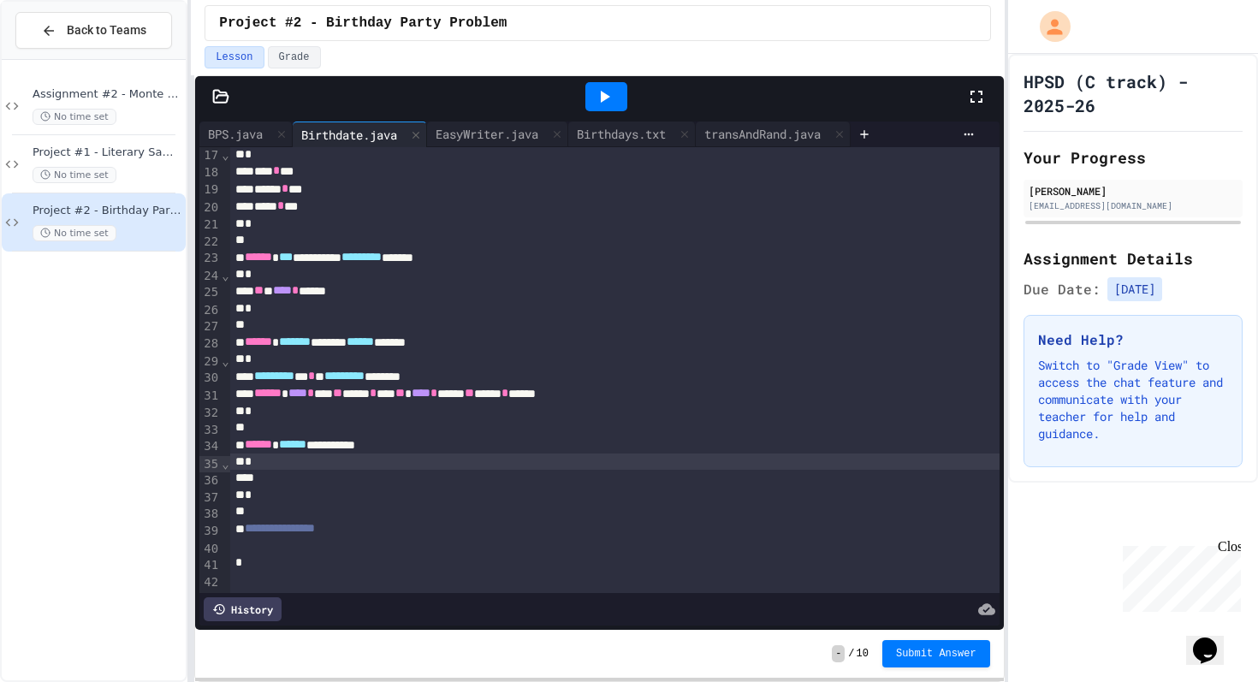
click at [448, 455] on div "*" at bounding box center [614, 462] width 769 height 17
click at [439, 476] on div at bounding box center [614, 478] width 769 height 17
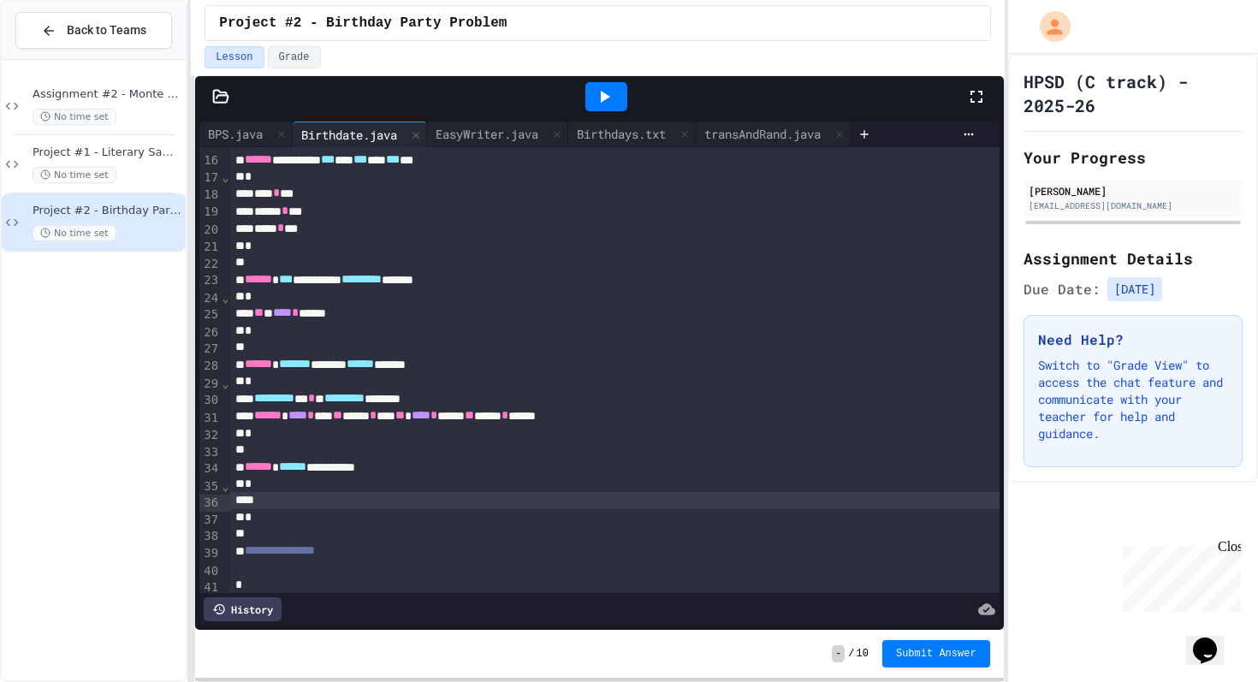
scroll to position [281, 0]
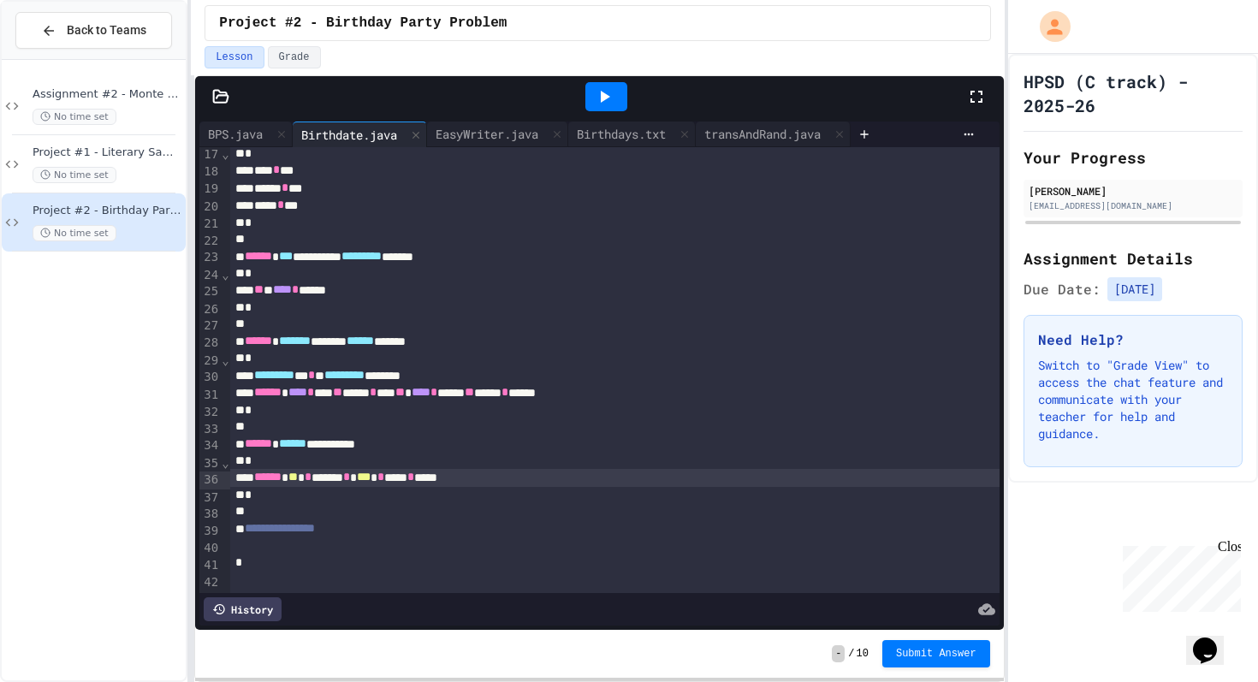
click at [494, 483] on div "****** ** * ***** * *** * *** * ****" at bounding box center [614, 477] width 769 height 17
click at [639, 478] on div "****** ** * ***** * *** * *** * *** * ****" at bounding box center [614, 477] width 769 height 17
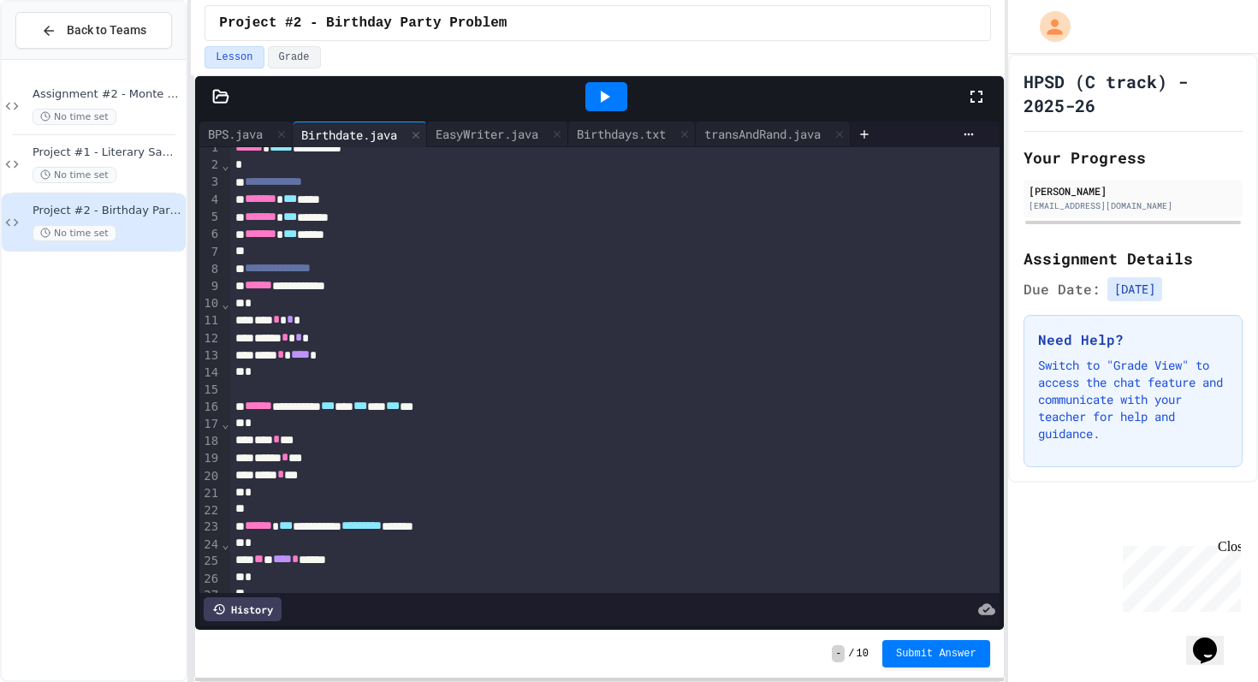
scroll to position [10, 0]
